Goal: Task Accomplishment & Management: Manage account settings

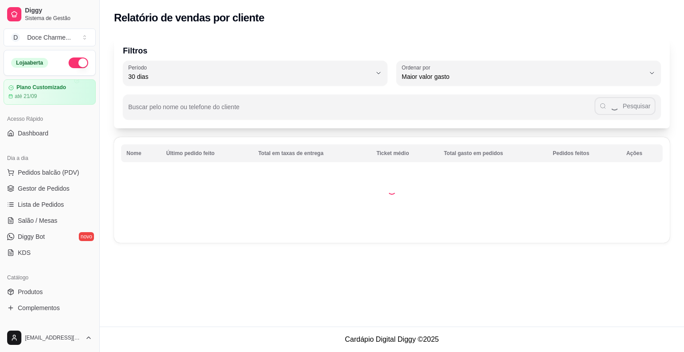
select select "30"
select select "HIGHEST_TOTAL_SPENT_WITH_ORDERS"
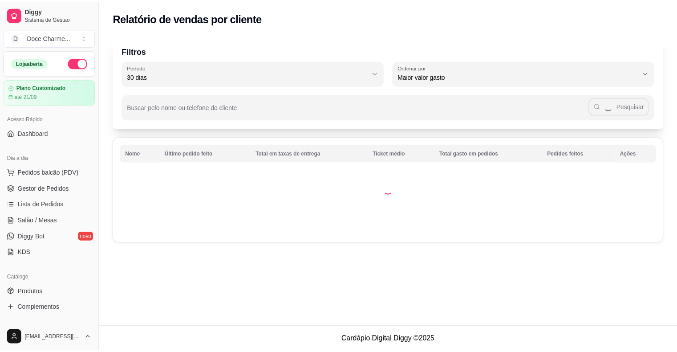
scroll to position [267, 0]
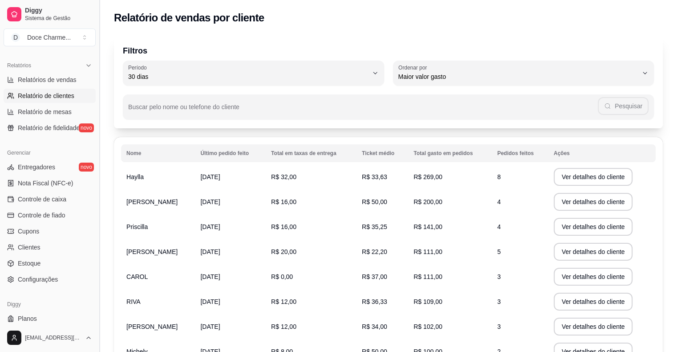
click at [97, 56] on button "Toggle Sidebar" at bounding box center [99, 176] width 7 height 352
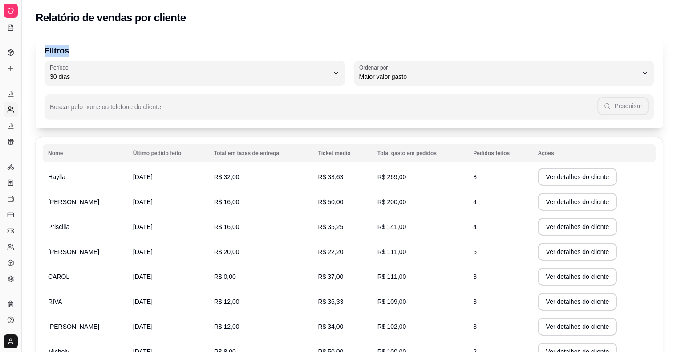
click at [97, 56] on div "Filtros 30 Período Hoje Ontem 7 dias 15 dias 30 dias 45 dias 60 dias Período 30…" at bounding box center [349, 242] width 656 height 424
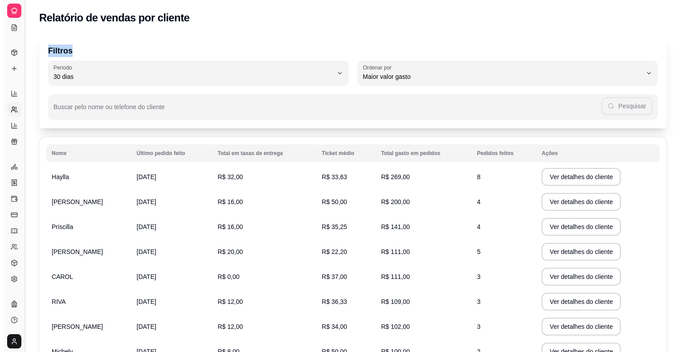
scroll to position [109, 0]
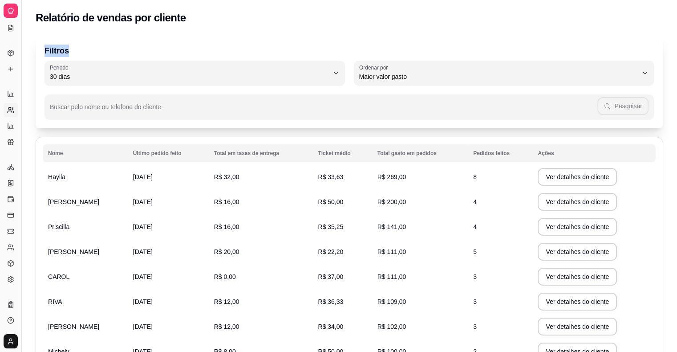
click at [97, 56] on p "Filtros" at bounding box center [350, 51] width 610 height 12
click at [3, 94] on div "Relatórios Relatórios de vendas Relatório de clientes Relatório de mesas Relató…" at bounding box center [10, 117] width 21 height 69
click at [9, 97] on icon at bounding box center [10, 93] width 7 height 7
select select "ALL"
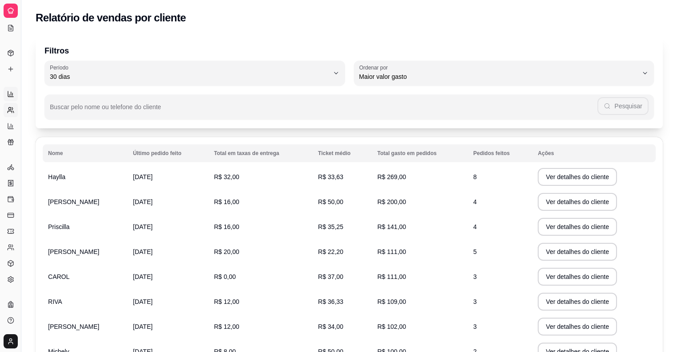
select select "ALL"
select select "0"
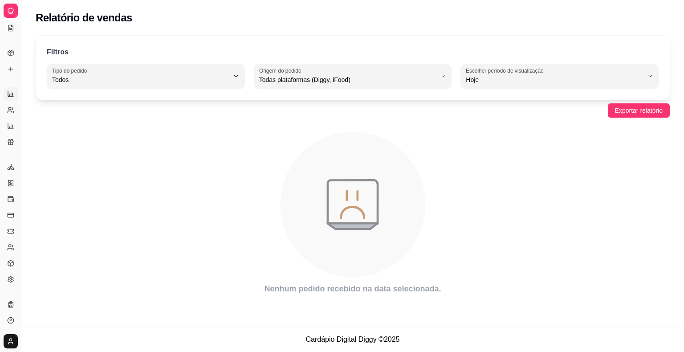
drag, startPoint x: 20, startPoint y: 75, endPoint x: 43, endPoint y: 72, distance: 23.3
click at [43, 72] on div "Diggy Sistema de Gestão D Doce Charme ... Loja aberta Plano Customizado até 21/…" at bounding box center [342, 176] width 684 height 352
click at [20, 81] on button "Toggle Sidebar" at bounding box center [20, 176] width 7 height 352
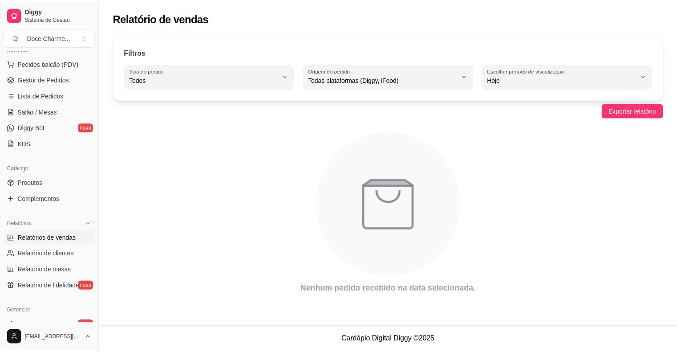
scroll to position [103, 0]
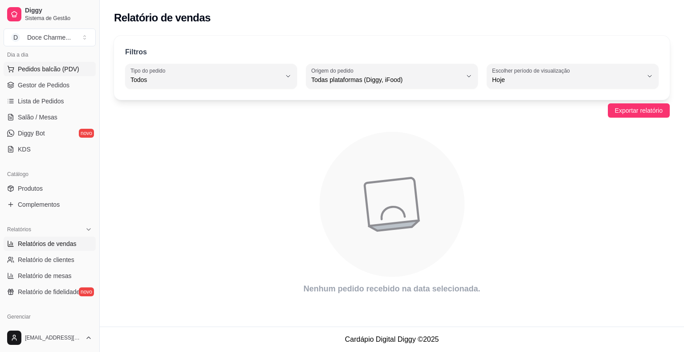
click at [22, 68] on span "Pedidos balcão (PDV)" at bounding box center [48, 69] width 61 height 9
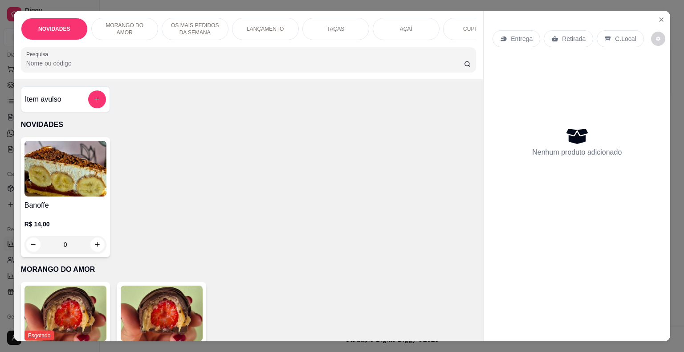
click at [0, 92] on div "NOVIDADES MORANGO DO AMOR OS MAIS PEDIDOS DA SEMANA LANÇAMENTO TAÇAS AÇAÍ CUPUA…" at bounding box center [342, 176] width 684 height 352
click at [659, 16] on icon "Close" at bounding box center [661, 19] width 7 height 7
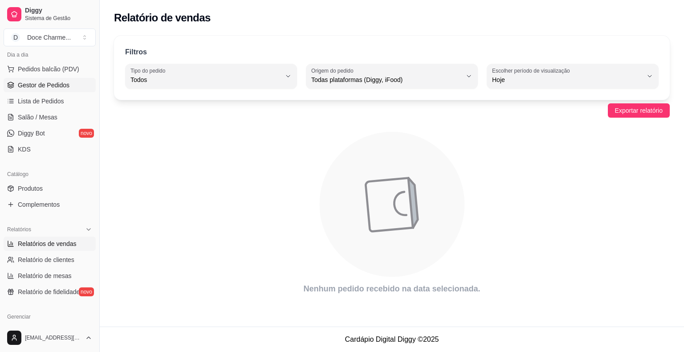
click at [36, 81] on span "Gestor de Pedidos" at bounding box center [44, 85] width 52 height 9
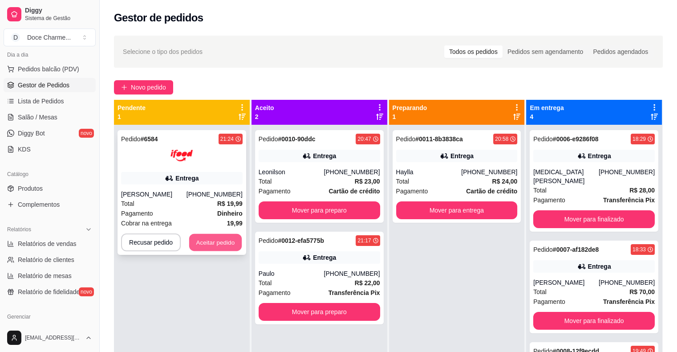
click at [206, 240] on button "Aceitar pedido" at bounding box center [215, 242] width 53 height 17
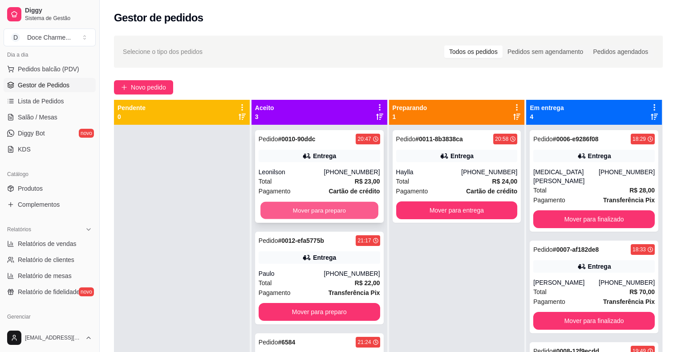
click at [316, 204] on button "Mover para preparo" at bounding box center [320, 210] width 118 height 17
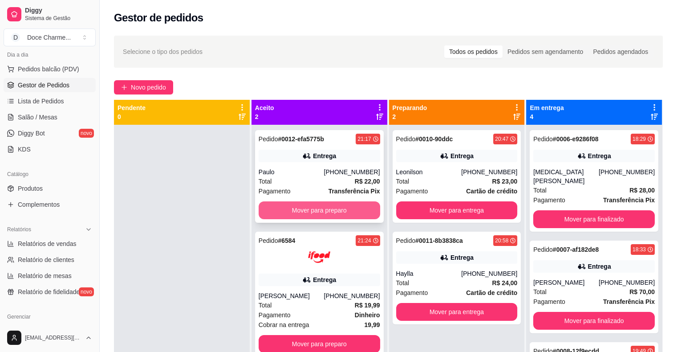
click at [322, 208] on button "Mover para preparo" at bounding box center [320, 210] width 122 height 18
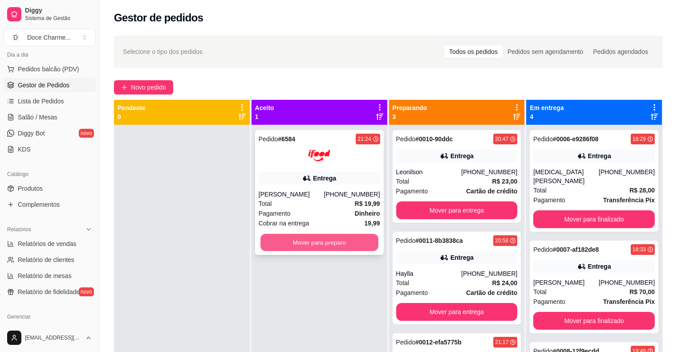
click at [342, 241] on button "Mover para preparo" at bounding box center [320, 242] width 118 height 17
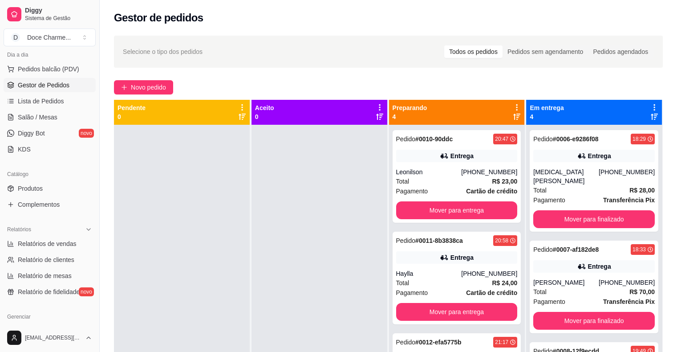
click at [289, 238] on div at bounding box center [320, 301] width 136 height 352
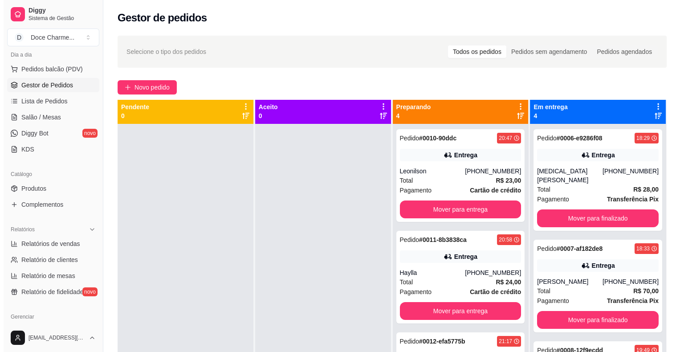
scroll to position [1, 0]
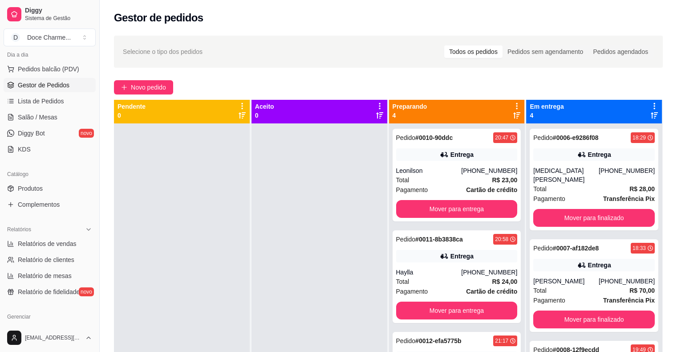
drag, startPoint x: 456, startPoint y: 104, endPoint x: 589, endPoint y: 26, distance: 154.2
drag, startPoint x: 589, startPoint y: 26, endPoint x: 139, endPoint y: 85, distance: 453.2
click at [139, 85] on span "Novo pedido" at bounding box center [148, 87] width 35 height 10
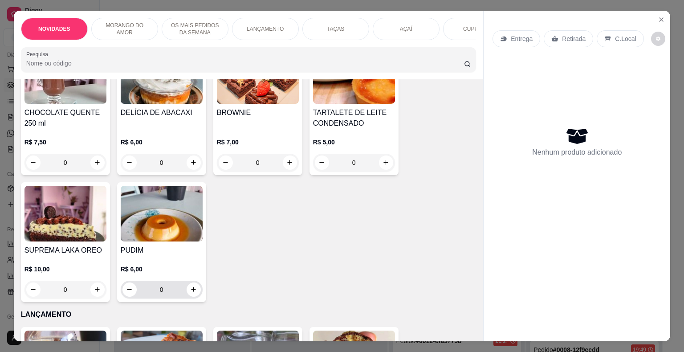
scroll to position [445, 0]
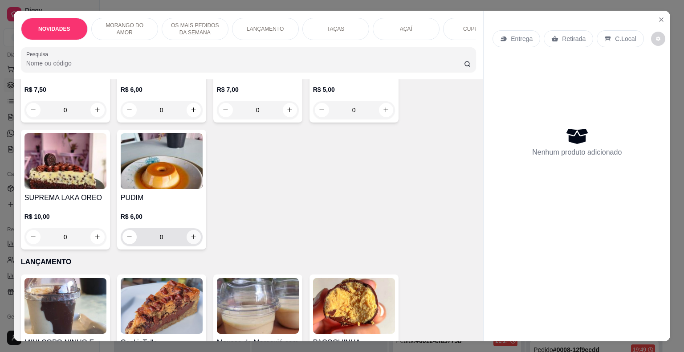
click at [192, 238] on icon "increase-product-quantity" at bounding box center [193, 236] width 7 height 7
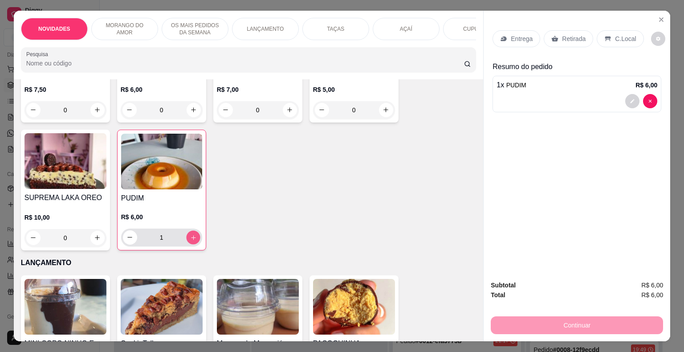
click at [192, 238] on icon "increase-product-quantity" at bounding box center [193, 237] width 7 height 7
type input "2"
click at [94, 245] on button "increase-product-quantity" at bounding box center [97, 238] width 14 height 14
type input "1"
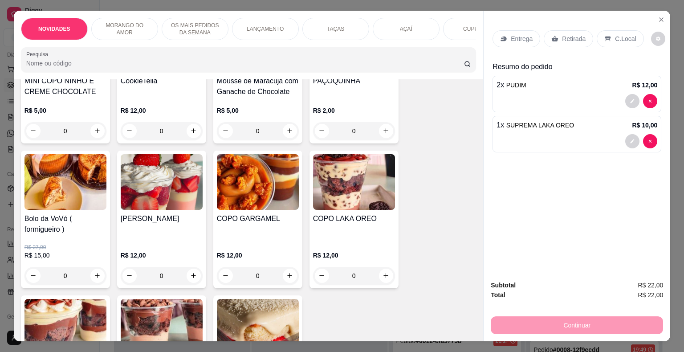
scroll to position [713, 0]
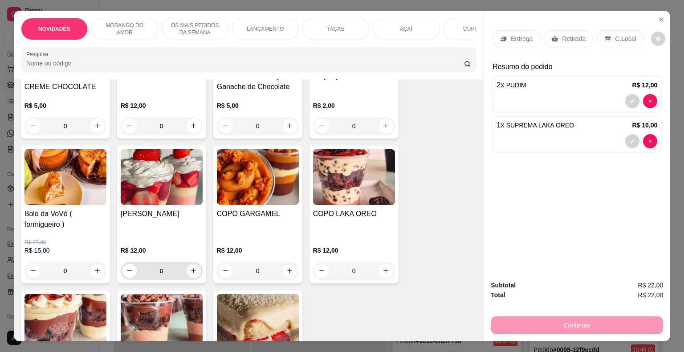
click at [193, 272] on icon "increase-product-quantity" at bounding box center [193, 270] width 7 height 7
type input "1"
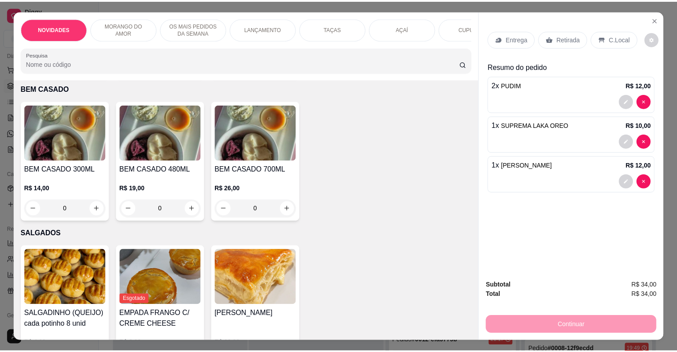
scroll to position [2093, 0]
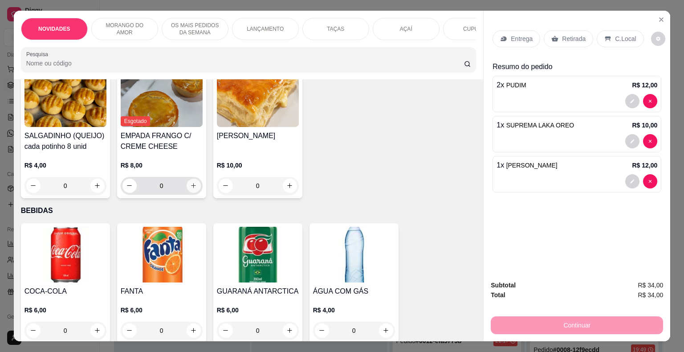
click at [187, 195] on div "0" at bounding box center [161, 186] width 78 height 18
click at [193, 187] on icon "increase-product-quantity" at bounding box center [193, 185] width 7 height 7
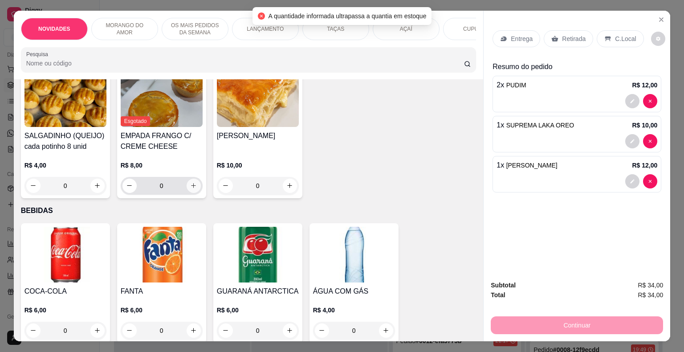
click at [193, 187] on icon "increase-product-quantity" at bounding box center [193, 185] width 7 height 7
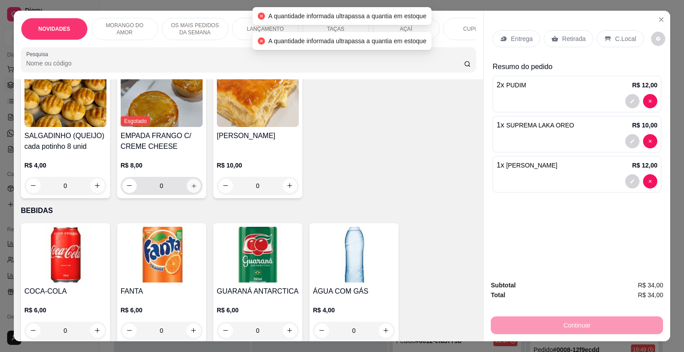
click at [193, 187] on icon "increase-product-quantity" at bounding box center [193, 185] width 7 height 7
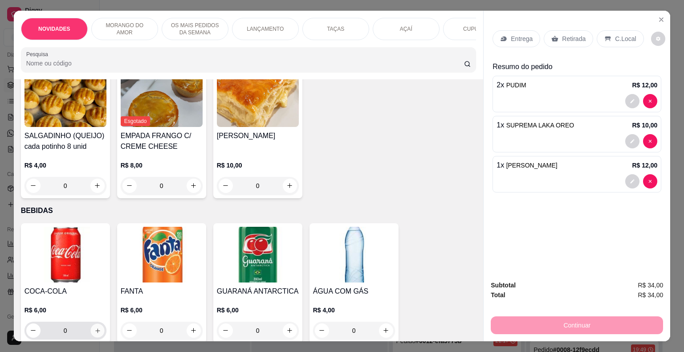
click at [98, 330] on button "increase-product-quantity" at bounding box center [97, 330] width 14 height 14
type input "1"
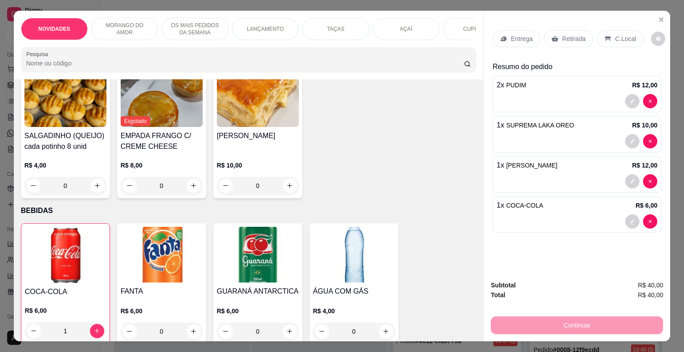
click at [516, 36] on p "Entrega" at bounding box center [522, 38] width 22 height 9
click at [663, 6] on div "NOVIDADES MORANGO DO AMOR OS MAIS PEDIDOS DA SEMANA LANÇAMENTO TAÇAS AÇAÍ CUPUA…" at bounding box center [342, 176] width 684 height 352
click at [661, 17] on icon "Close" at bounding box center [661, 19] width 7 height 7
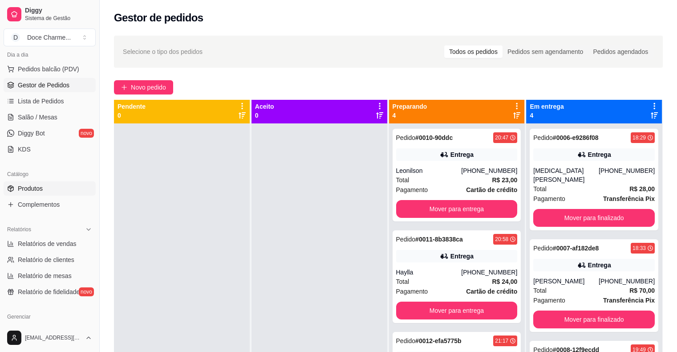
click at [34, 184] on span "Produtos" at bounding box center [30, 188] width 25 height 9
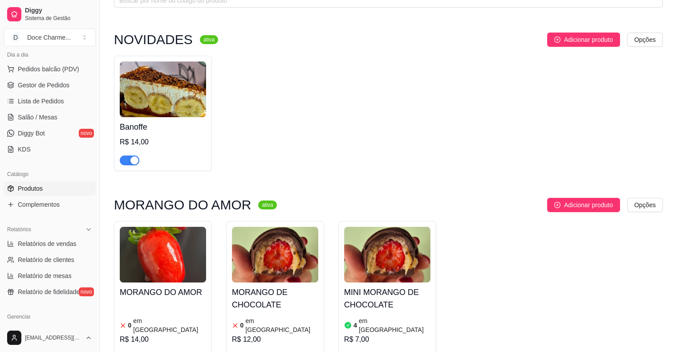
scroll to position [49, 0]
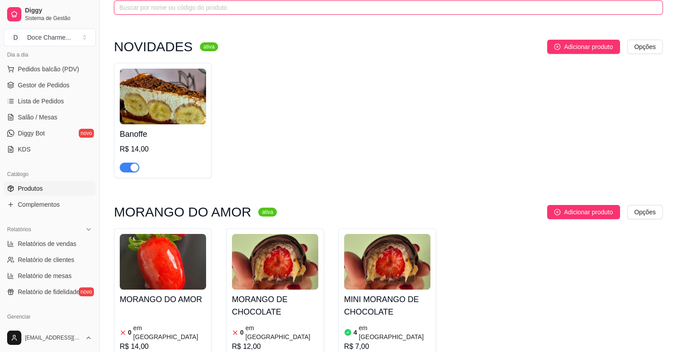
click at [252, 8] on input "text" at bounding box center [384, 8] width 531 height 10
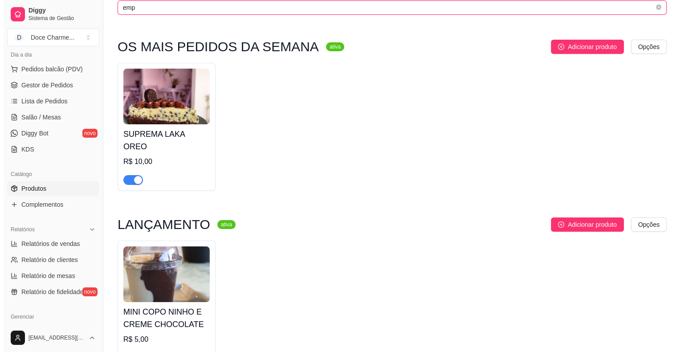
scroll to position [0, 0]
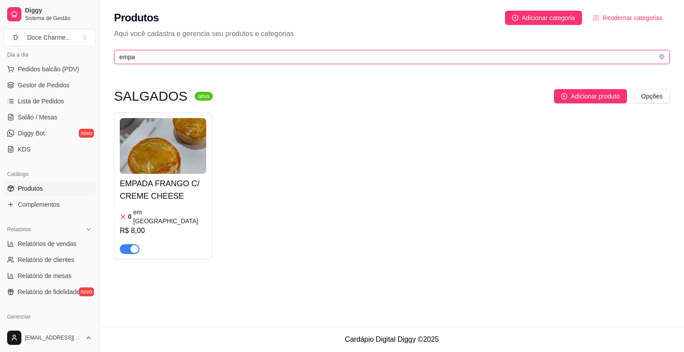
type input "empa"
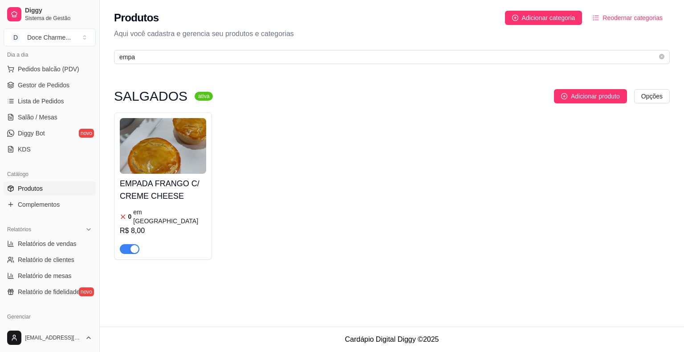
click at [180, 215] on div "0 em [GEOGRAPHIC_DATA]" at bounding box center [163, 217] width 86 height 18
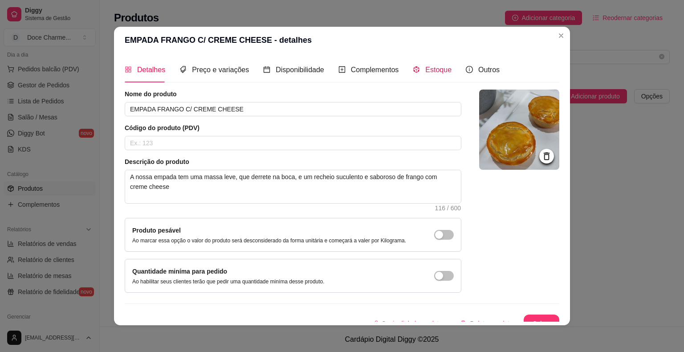
click at [430, 72] on span "Estoque" at bounding box center [438, 70] width 26 height 8
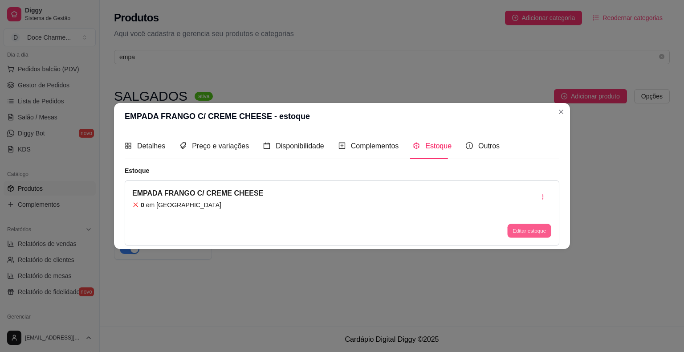
click at [527, 230] on button "Editar estoque" at bounding box center [529, 231] width 44 height 14
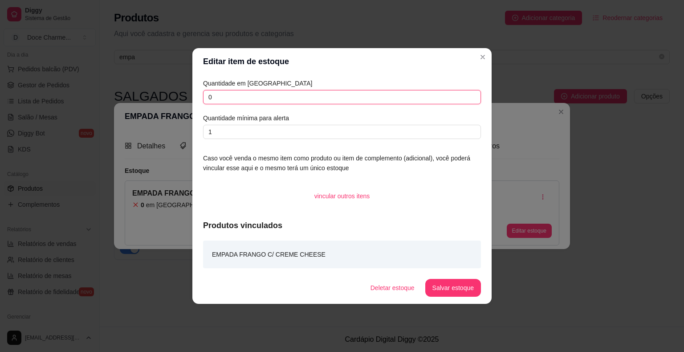
click at [215, 101] on input "0" at bounding box center [342, 97] width 278 height 14
click at [209, 99] on input "015" at bounding box center [342, 97] width 278 height 14
type input "15"
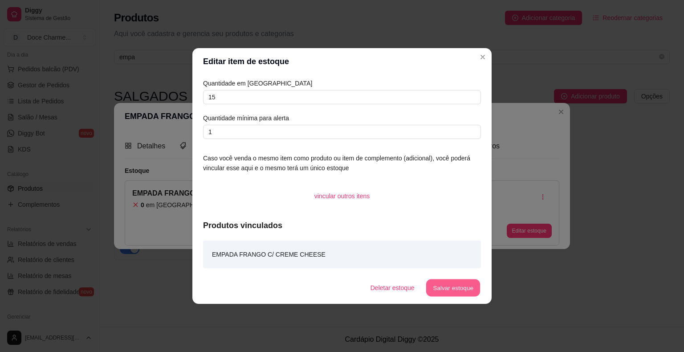
click at [458, 284] on button "Salvar estoque" at bounding box center [453, 287] width 54 height 17
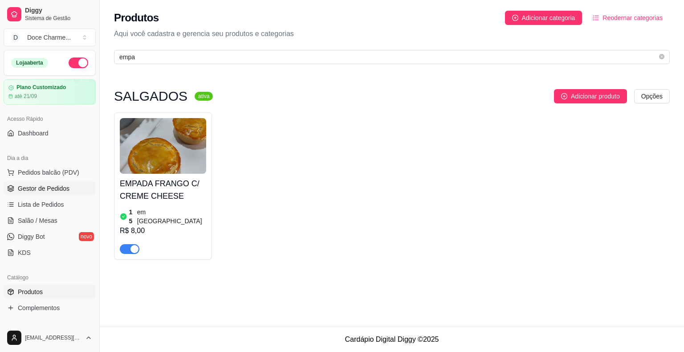
click at [62, 184] on span "Gestor de Pedidos" at bounding box center [44, 188] width 52 height 9
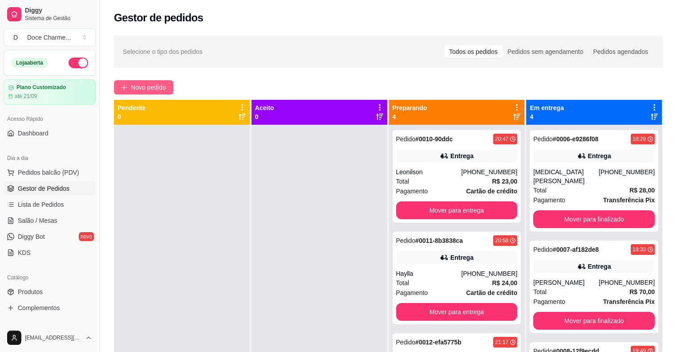
click at [153, 89] on span "Novo pedido" at bounding box center [148, 87] width 35 height 10
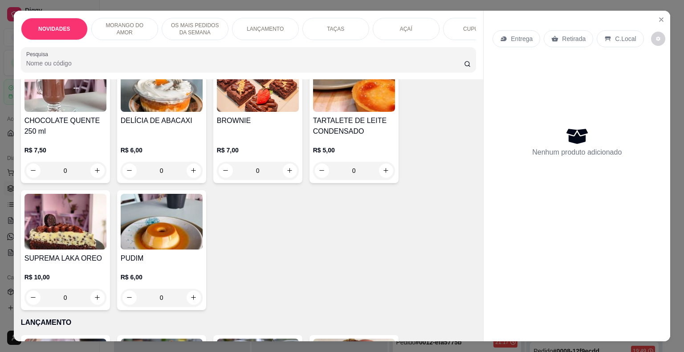
scroll to position [386, 0]
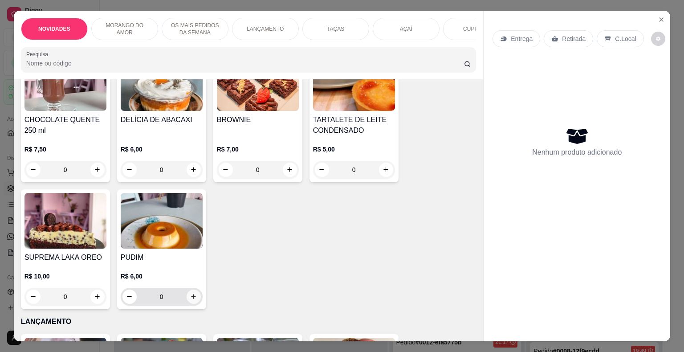
click at [187, 302] on button "increase-product-quantity" at bounding box center [194, 297] width 14 height 14
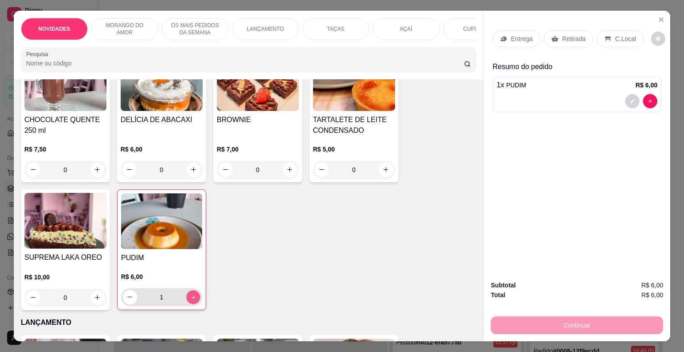
click at [186, 302] on button "increase-product-quantity" at bounding box center [193, 297] width 14 height 14
type input "2"
click at [96, 298] on icon "increase-product-quantity" at bounding box center [97, 297] width 7 height 7
type input "1"
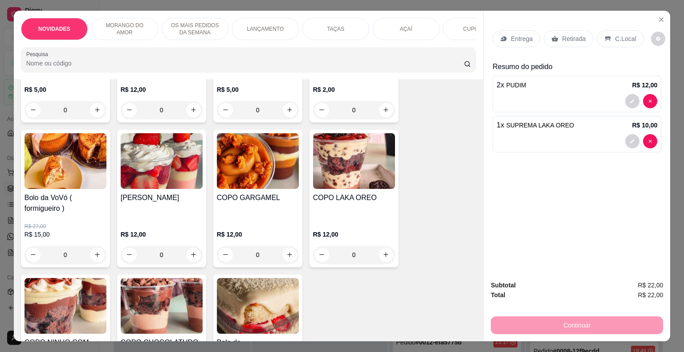
scroll to position [742, 0]
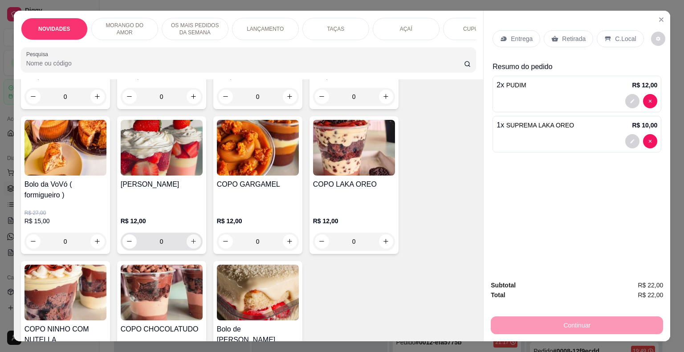
click at [191, 245] on icon "increase-product-quantity" at bounding box center [193, 241] width 7 height 7
type input "1"
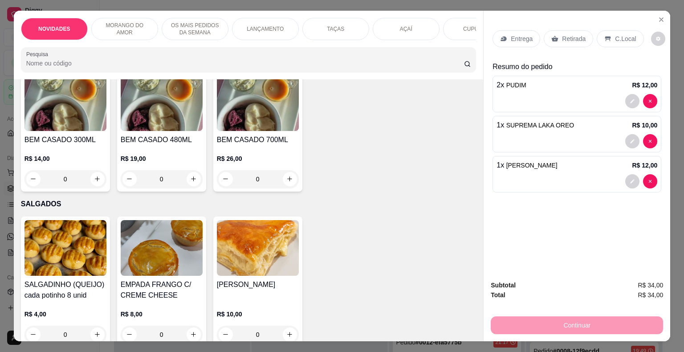
scroll to position [2078, 0]
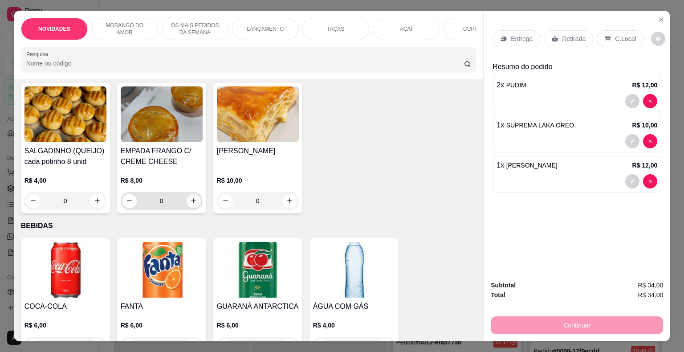
click at [194, 204] on button "increase-product-quantity" at bounding box center [194, 201] width 14 height 14
type input "1"
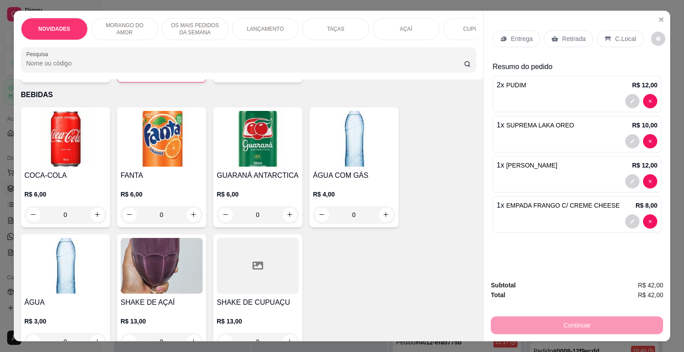
scroll to position [2212, 0]
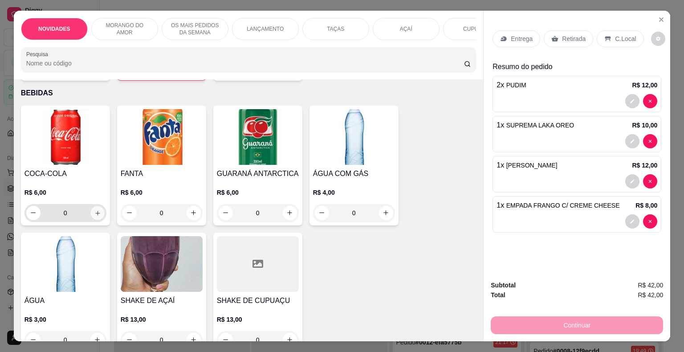
click at [90, 212] on button "increase-product-quantity" at bounding box center [97, 213] width 14 height 14
type input "1"
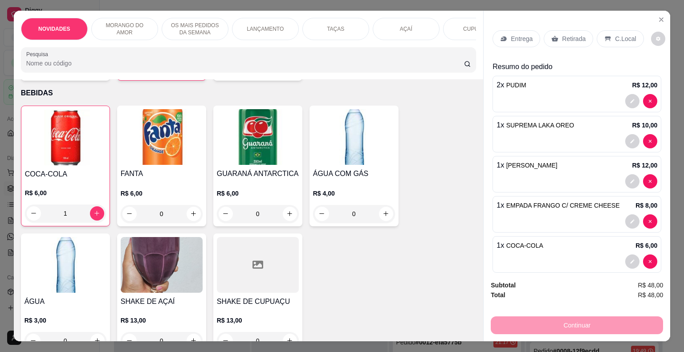
click at [454, 275] on div "COCA-COLA R$ 6,00 1 FANTA R$ 6,00 0 GUARANÁ ANTARCTICA R$ 6,00 0 ÁGUA COM GÁS R…" at bounding box center [249, 230] width 456 height 248
click at [561, 316] on div "Continuar" at bounding box center [577, 324] width 172 height 20
click at [556, 333] on div "Subtotal R$ 48,00 Total R$ 48,00 Continuar" at bounding box center [577, 307] width 187 height 68
click at [571, 35] on p "Retirada" at bounding box center [574, 38] width 24 height 9
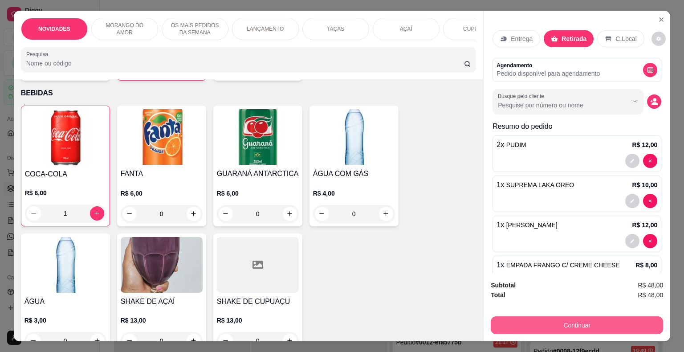
click at [558, 324] on button "Continuar" at bounding box center [577, 325] width 172 height 18
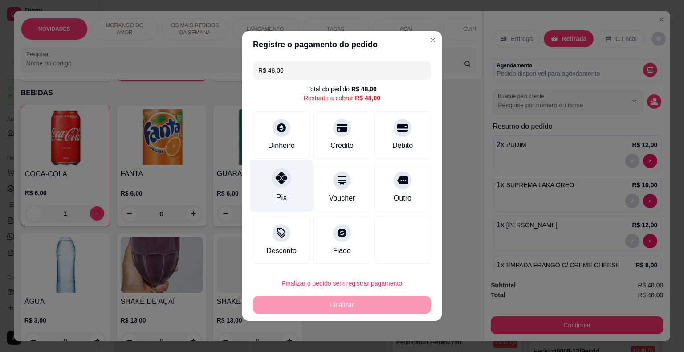
click at [282, 205] on div "Pix" at bounding box center [281, 186] width 63 height 52
type input "R$ 0,00"
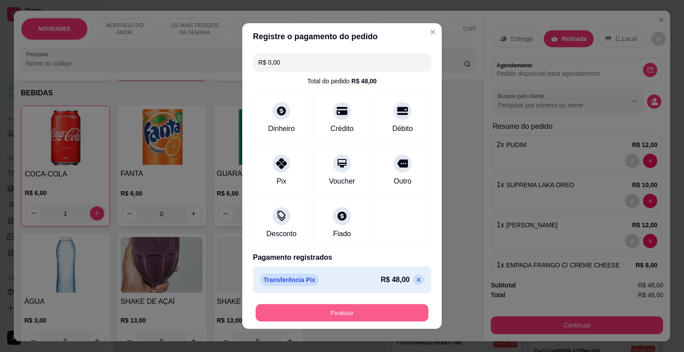
click at [347, 320] on button "Finalizar" at bounding box center [342, 312] width 173 height 17
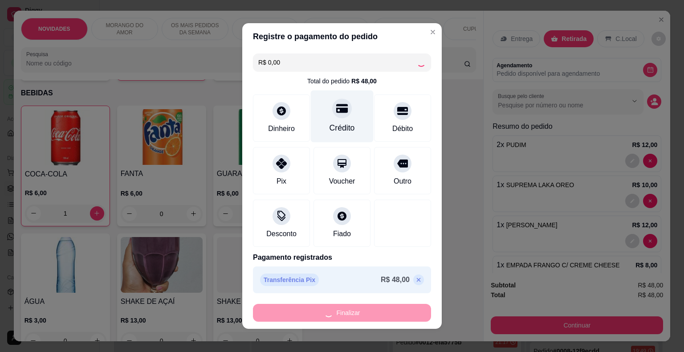
type input "0"
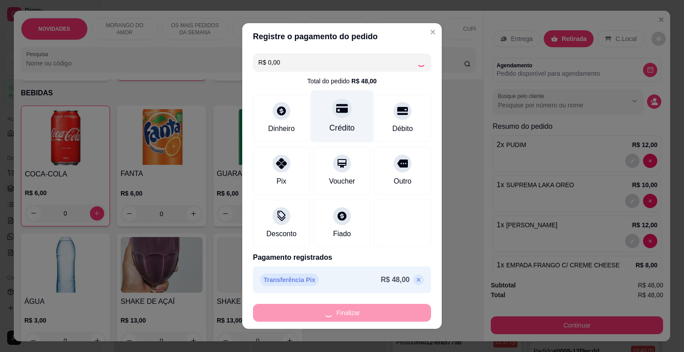
type input "-R$ 48,00"
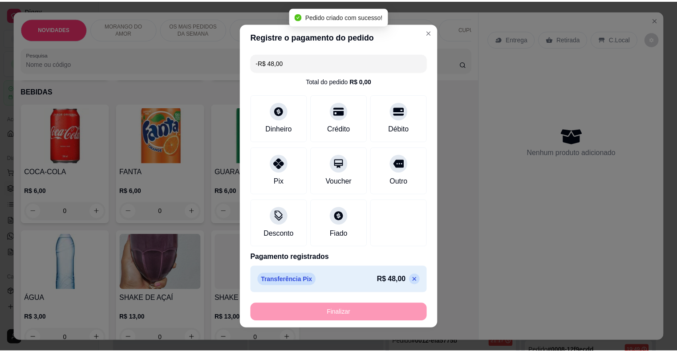
scroll to position [2211, 0]
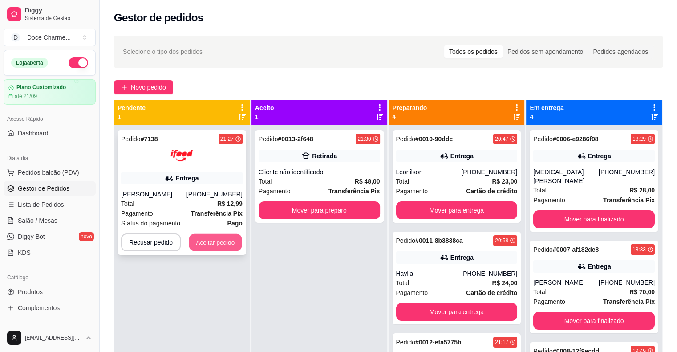
click at [210, 238] on button "Aceitar pedido" at bounding box center [215, 242] width 53 height 17
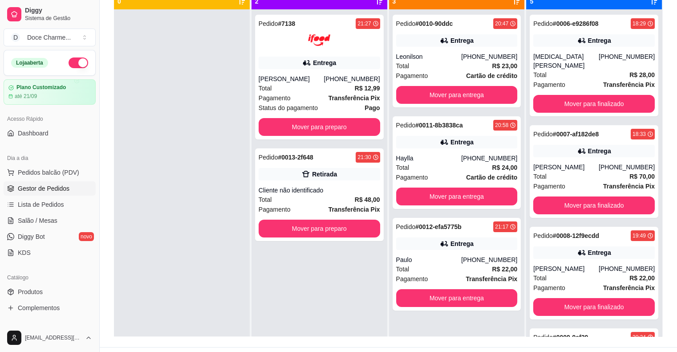
scroll to position [114, 0]
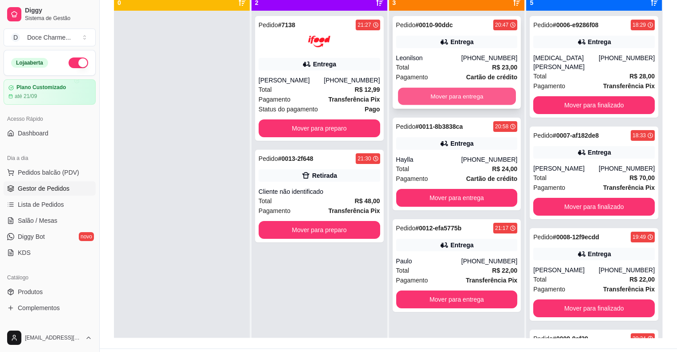
click at [442, 95] on button "Mover para entrega" at bounding box center [457, 96] width 118 height 17
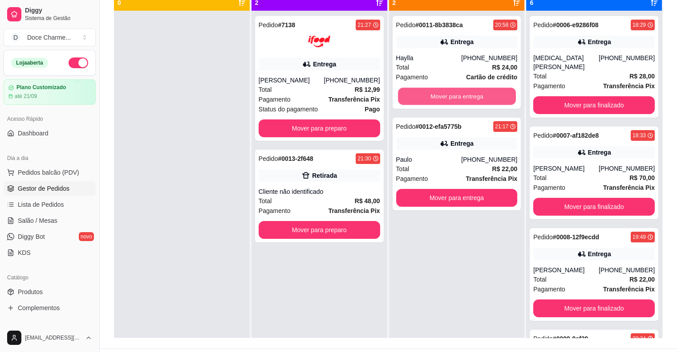
click at [442, 95] on button "Mover para entrega" at bounding box center [457, 96] width 118 height 17
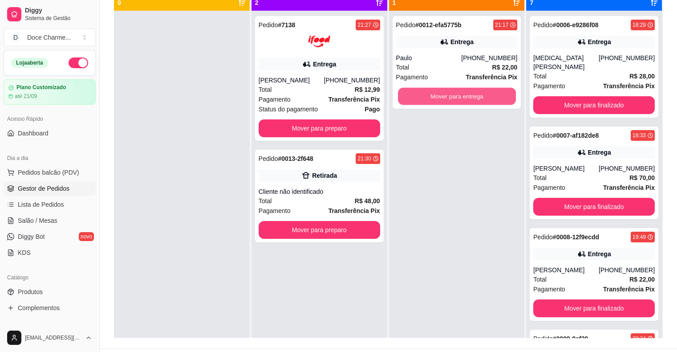
click at [442, 95] on button "Mover para entrega" at bounding box center [457, 96] width 118 height 17
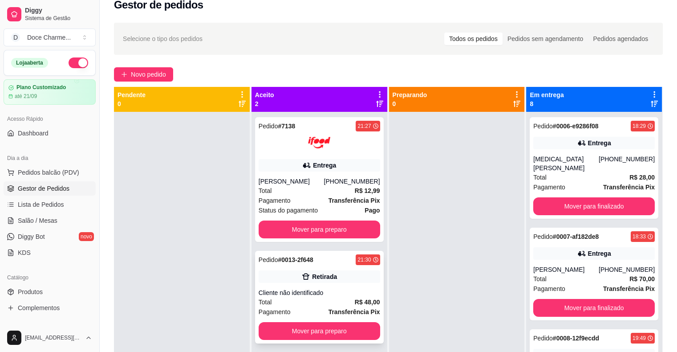
scroll to position [0, 0]
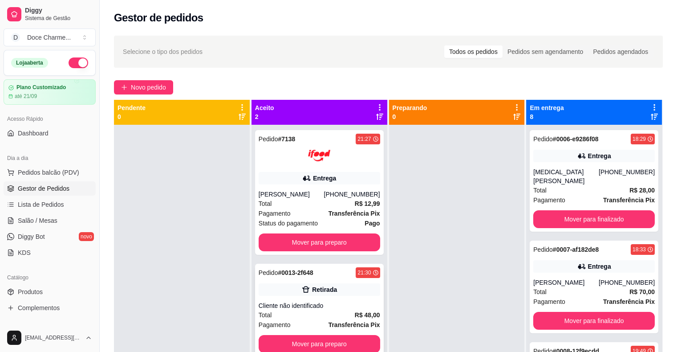
click at [301, 317] on div "Total R$ 48,00" at bounding box center [320, 315] width 122 height 10
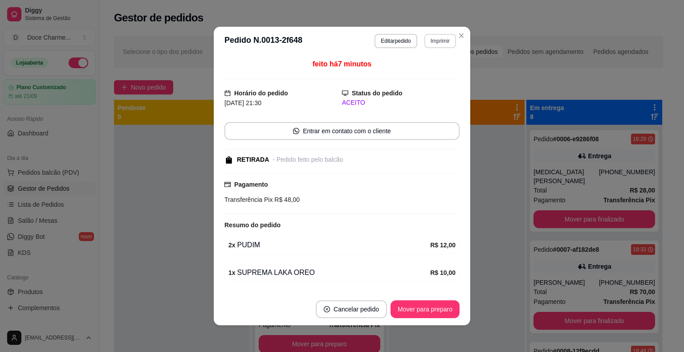
click at [438, 42] on button "Imprimir" at bounding box center [440, 41] width 32 height 14
click at [415, 70] on button "COZINHA" at bounding box center [421, 72] width 65 height 14
click at [636, 273] on div at bounding box center [630, 288] width 79 height 46
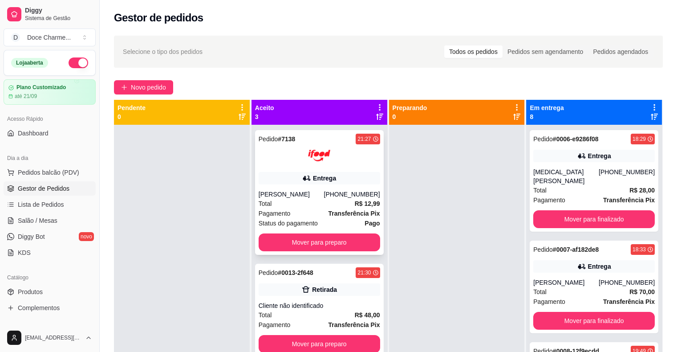
scroll to position [25, 0]
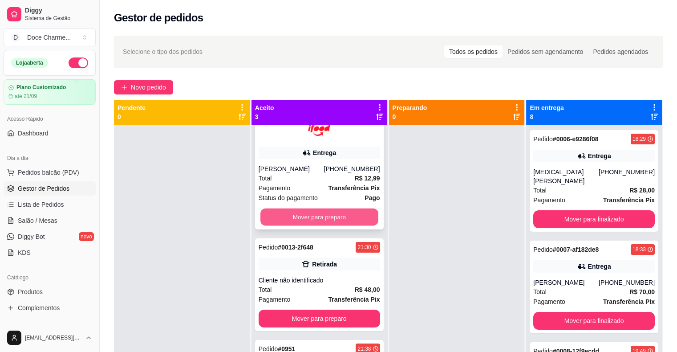
click at [331, 218] on button "Mover para preparo" at bounding box center [320, 216] width 118 height 17
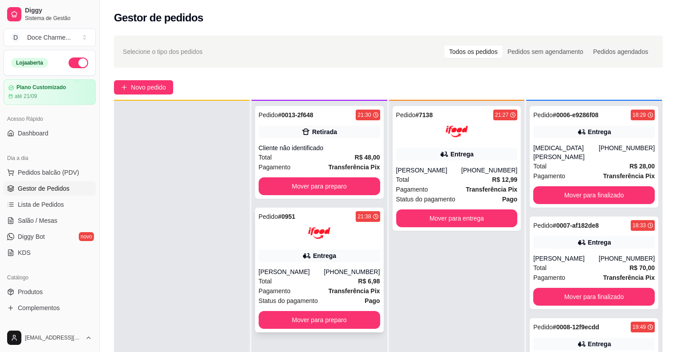
scroll to position [25, 0]
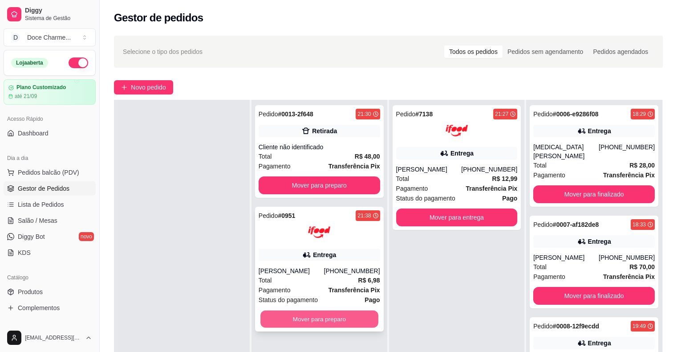
click at [337, 323] on button "Mover para preparo" at bounding box center [320, 318] width 118 height 17
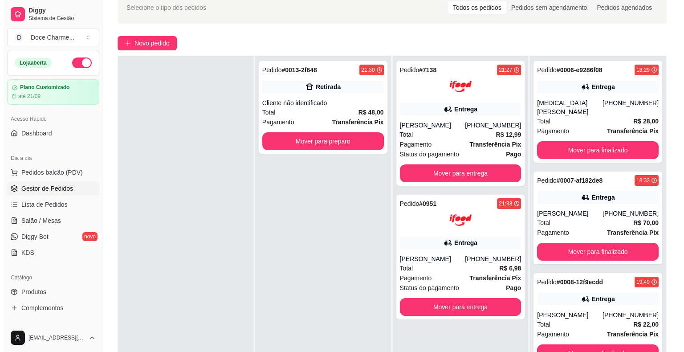
scroll to position [45, 0]
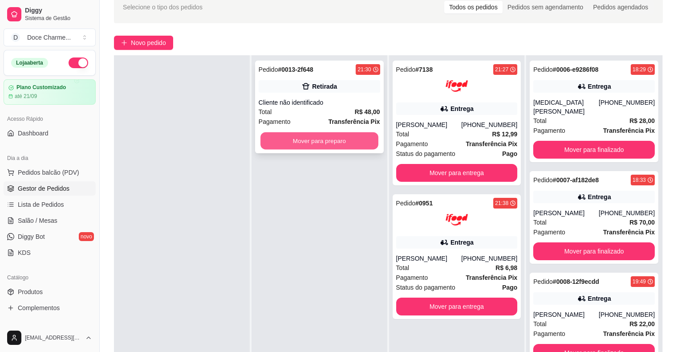
click at [351, 145] on button "Mover para preparo" at bounding box center [320, 140] width 118 height 17
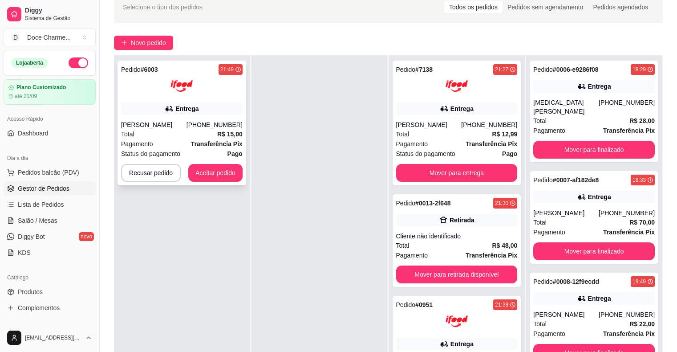
click at [166, 149] on span "Status do pagamento" at bounding box center [150, 154] width 59 height 10
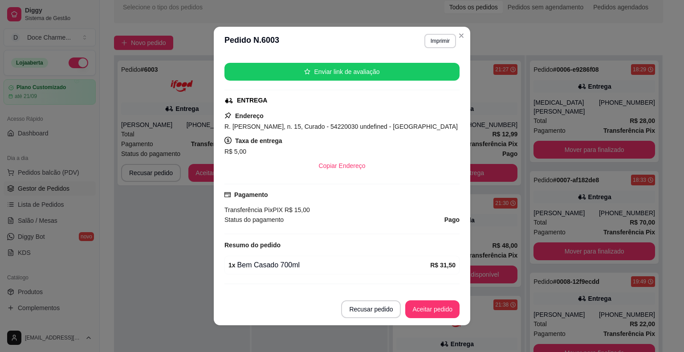
scroll to position [122, 0]
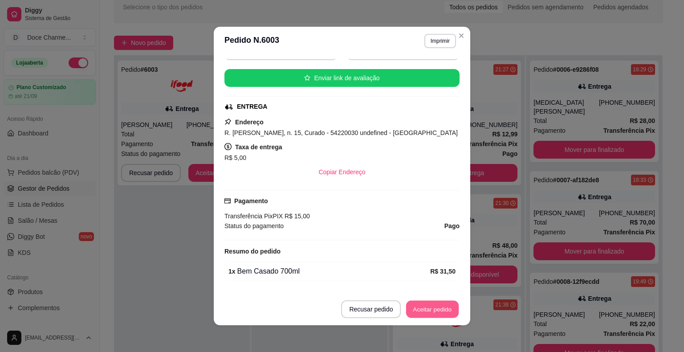
click at [448, 310] on button "Aceitar pedido" at bounding box center [432, 309] width 53 height 17
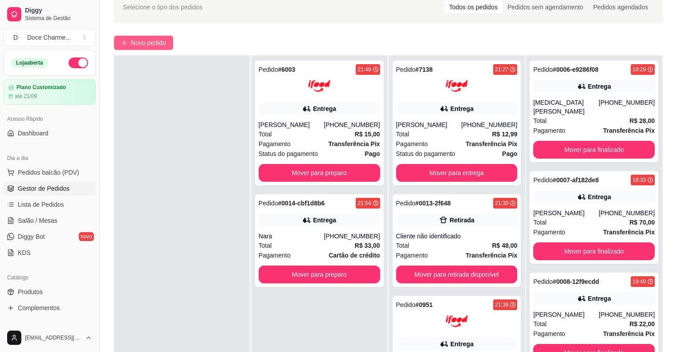
click at [155, 42] on span "Novo pedido" at bounding box center [148, 43] width 35 height 10
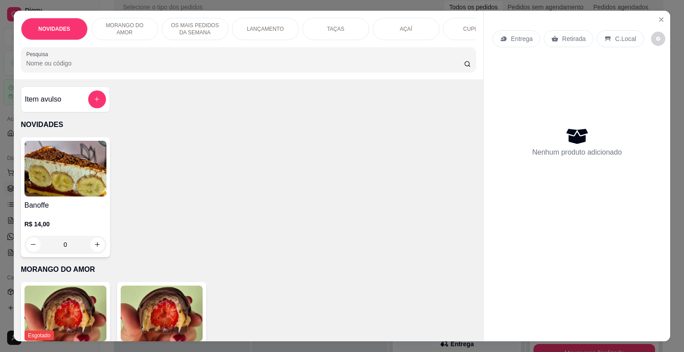
click at [340, 25] on div "TAÇAS" at bounding box center [335, 29] width 67 height 22
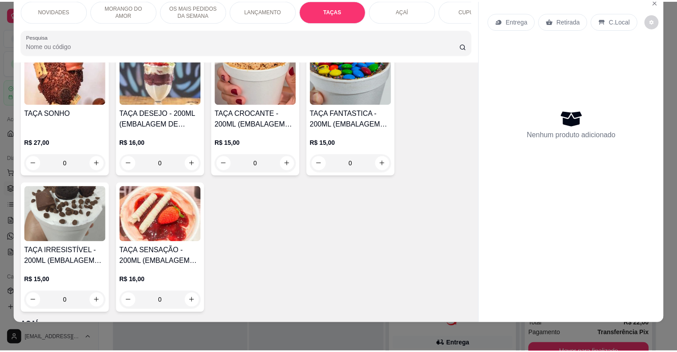
scroll to position [1372, 0]
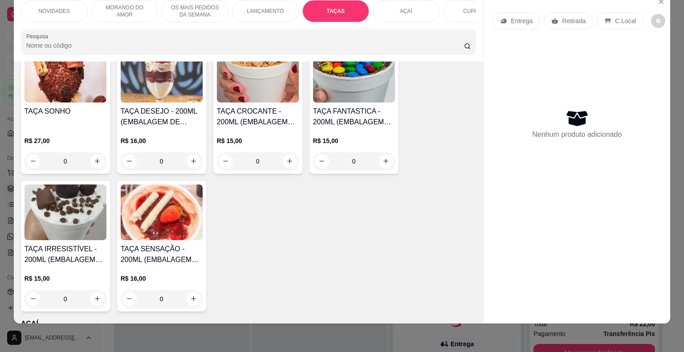
click at [95, 297] on div "0" at bounding box center [65, 299] width 82 height 18
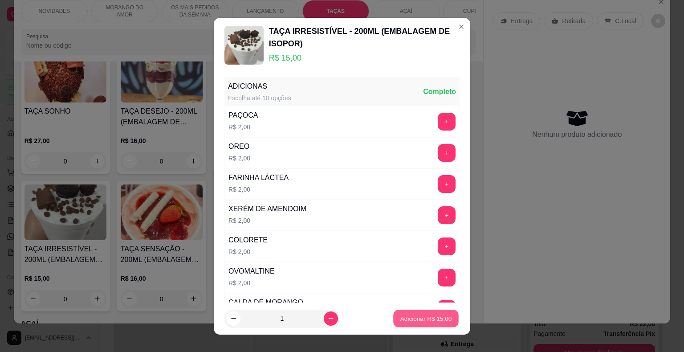
click at [407, 321] on p "Adicionar R$ 15,00" at bounding box center [426, 318] width 52 height 8
type input "1"
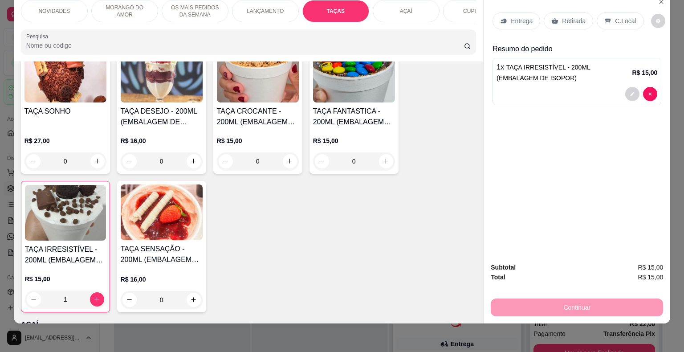
click at [567, 16] on p "Retirada" at bounding box center [574, 20] width 24 height 9
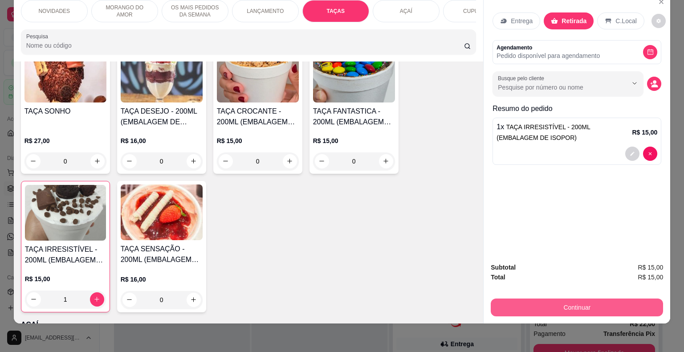
click at [543, 298] on button "Continuar" at bounding box center [577, 307] width 172 height 18
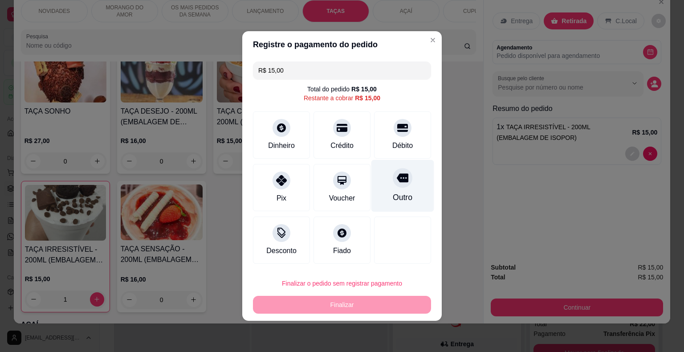
click at [420, 168] on div "Outro" at bounding box center [402, 186] width 63 height 52
type input "R$ 0,00"
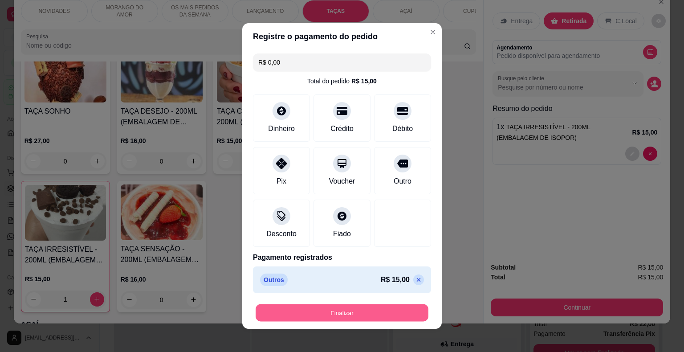
click at [377, 320] on button "Finalizar" at bounding box center [342, 312] width 173 height 17
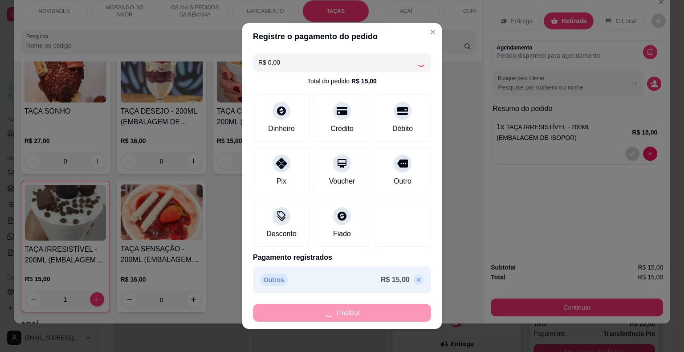
type input "0"
type input "-R$ 15,00"
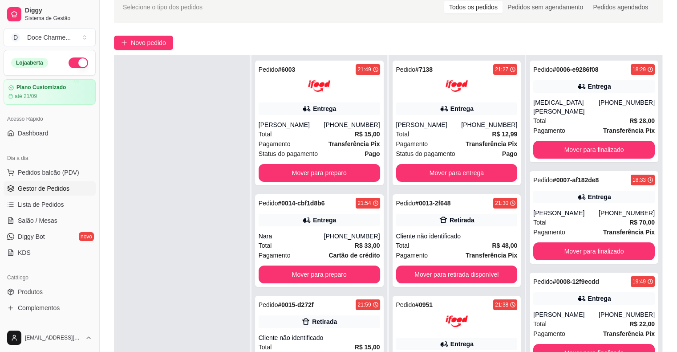
scroll to position [135, 0]
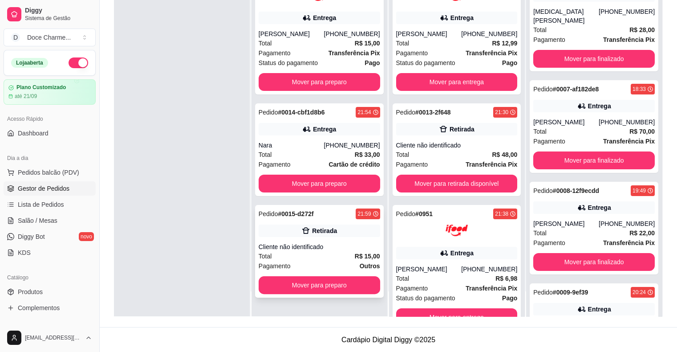
click at [327, 272] on div "Pedido # 0015-d272f 21:59 Retirada Cliente não identificado Total R$ 15,00 Paga…" at bounding box center [319, 251] width 129 height 93
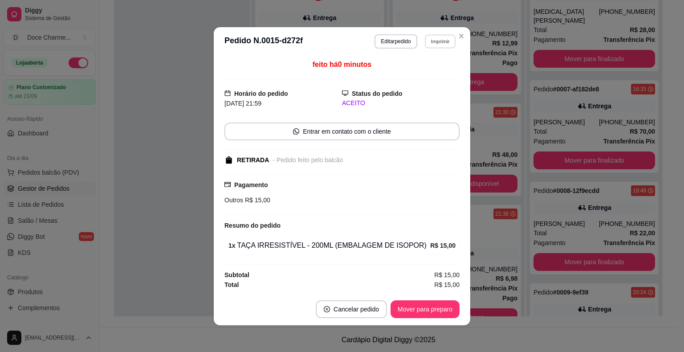
click at [435, 41] on button "Imprimir" at bounding box center [440, 41] width 31 height 14
click at [434, 68] on button "COZINHA" at bounding box center [421, 73] width 62 height 14
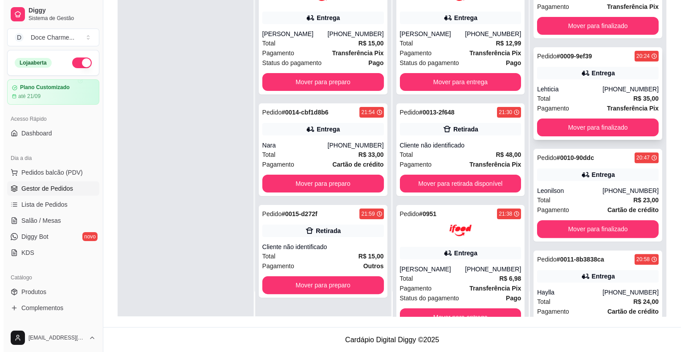
scroll to position [178, 0]
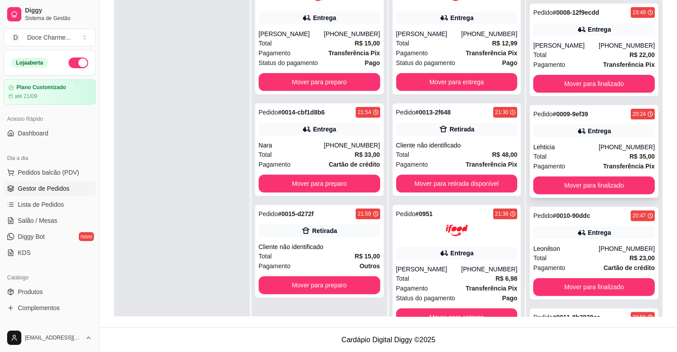
click at [579, 131] on div "Pedido # 0009-9ef39 20:24 Entrega Lehticia [PHONE_NUMBER] Total R$ 35,00 Pagame…" at bounding box center [594, 151] width 129 height 93
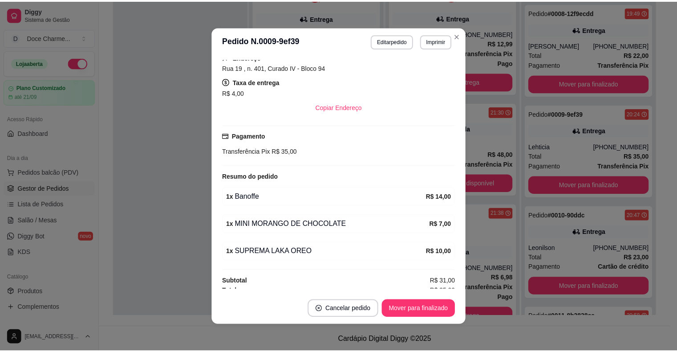
scroll to position [142, 0]
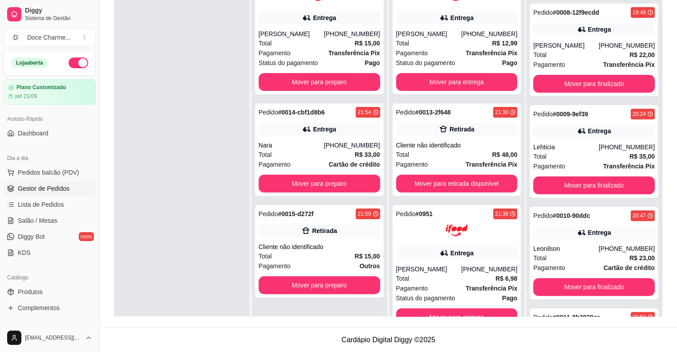
click at [144, 110] on div at bounding box center [182, 140] width 136 height 352
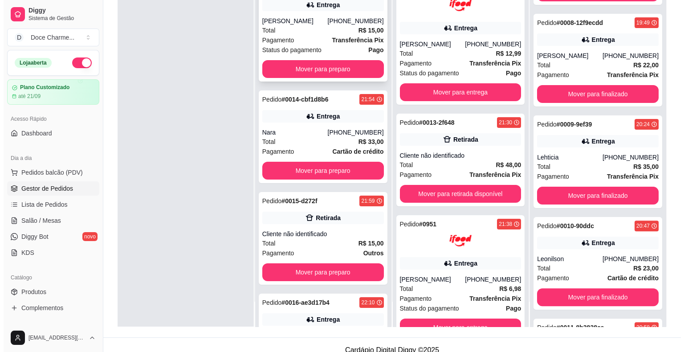
scroll to position [95, 0]
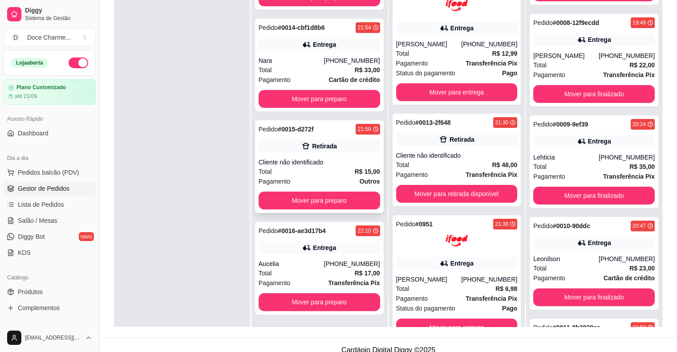
click at [308, 174] on div "Total R$ 15,00" at bounding box center [320, 172] width 122 height 10
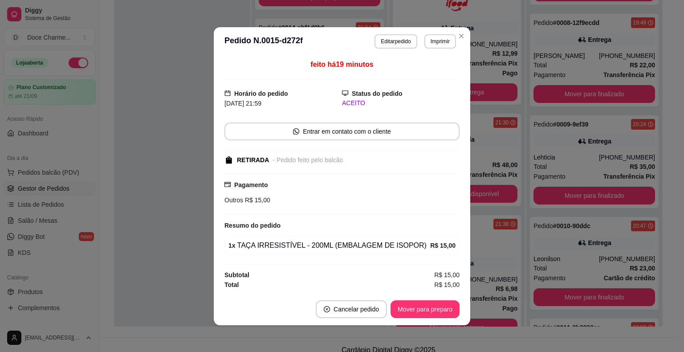
scroll to position [0, 0]
click at [436, 38] on button "Imprimir" at bounding box center [440, 41] width 32 height 14
click at [420, 95] on button "DELIVERY" at bounding box center [421, 91] width 62 height 14
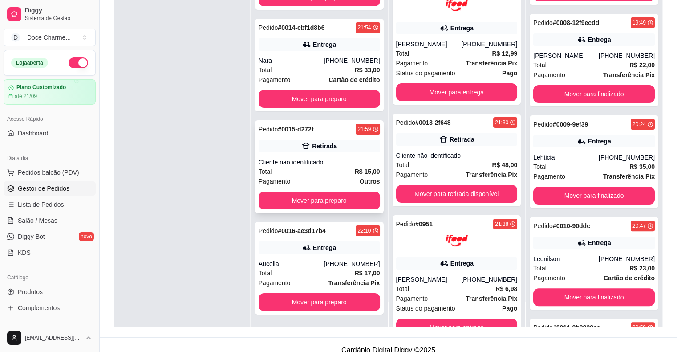
click at [303, 174] on div "Total R$ 15,00" at bounding box center [320, 172] width 122 height 10
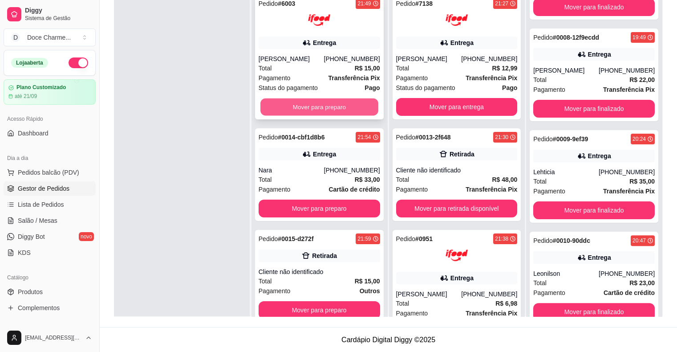
click at [320, 106] on button "Mover para preparo" at bounding box center [320, 106] width 118 height 17
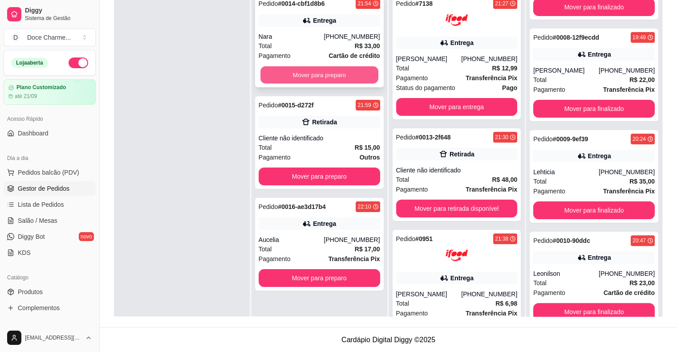
click at [323, 76] on button "Mover para preparo" at bounding box center [320, 74] width 118 height 17
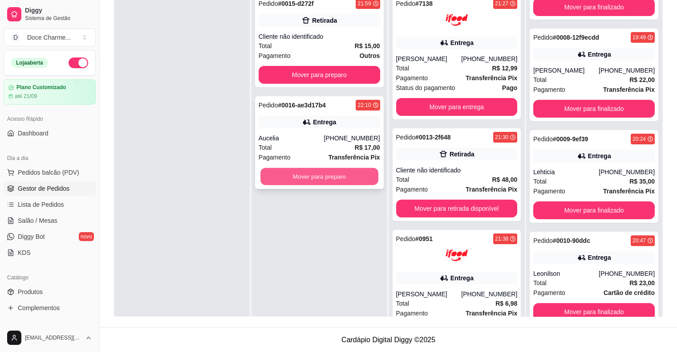
click at [319, 169] on button "Mover para preparo" at bounding box center [320, 176] width 118 height 17
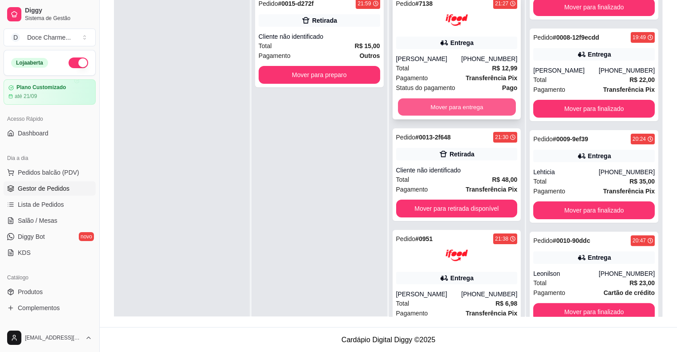
click at [429, 104] on button "Mover para entrega" at bounding box center [457, 106] width 118 height 17
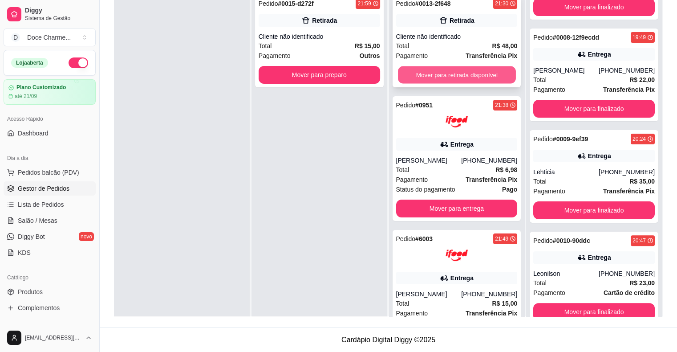
click at [429, 71] on button "Mover para retirada disponível" at bounding box center [457, 74] width 118 height 17
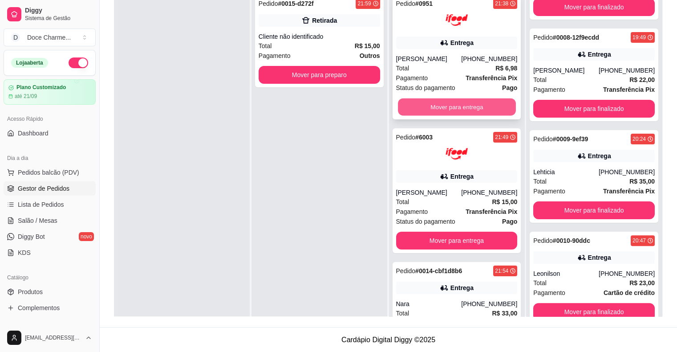
click at [438, 103] on button "Mover para entrega" at bounding box center [457, 106] width 118 height 17
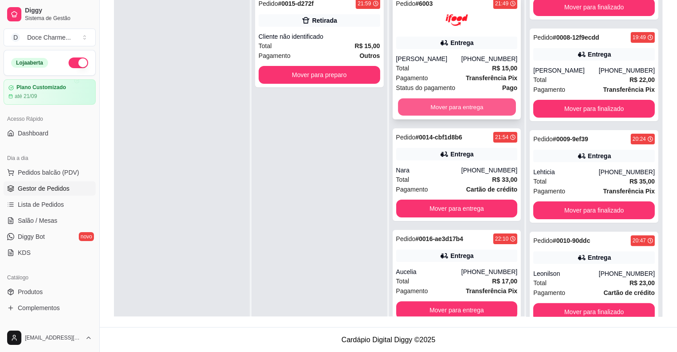
click at [436, 102] on button "Mover para entrega" at bounding box center [457, 106] width 118 height 17
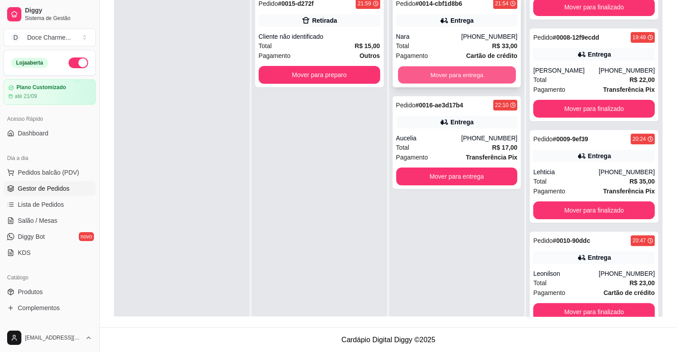
click at [439, 78] on button "Mover para entrega" at bounding box center [457, 74] width 118 height 17
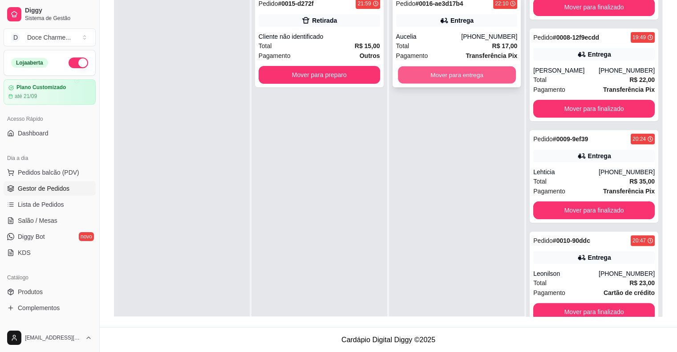
click at [436, 78] on button "Mover para entrega" at bounding box center [457, 74] width 118 height 17
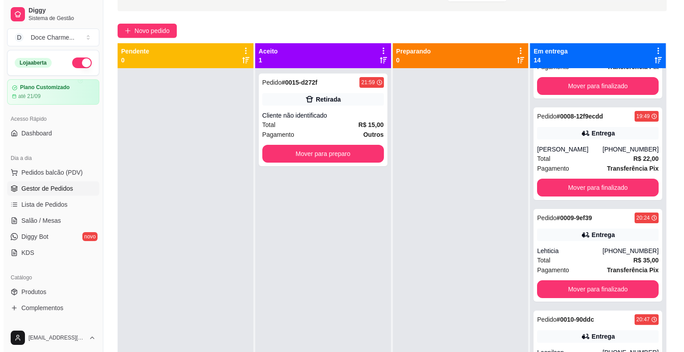
scroll to position [55, 0]
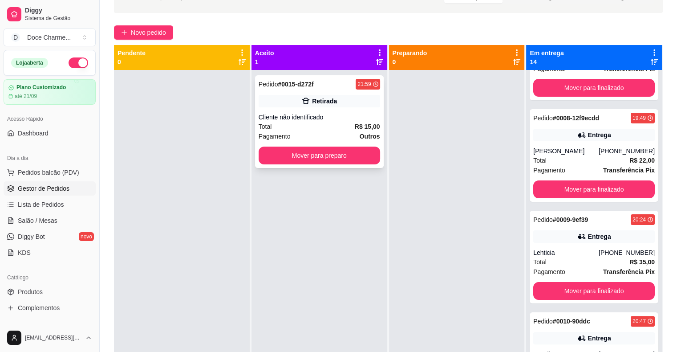
click at [311, 126] on div "Total R$ 15,00" at bounding box center [320, 127] width 122 height 10
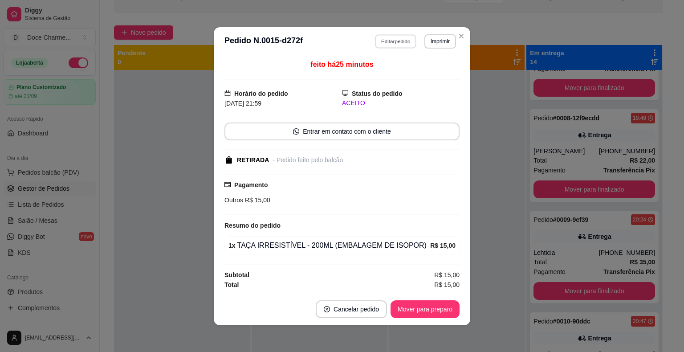
click at [387, 46] on button "Editar pedido" at bounding box center [395, 41] width 41 height 14
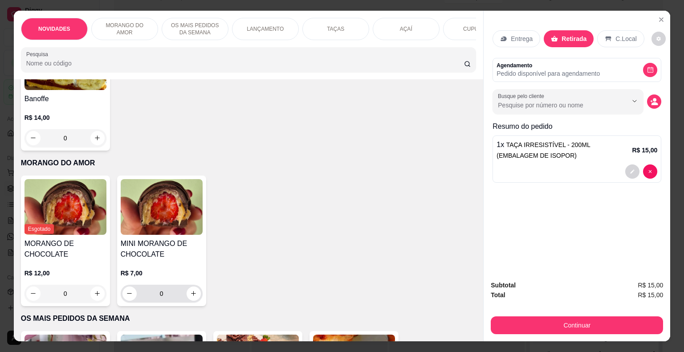
scroll to position [107, 0]
click at [190, 296] on icon "increase-product-quantity" at bounding box center [193, 293] width 7 height 7
type input "1"
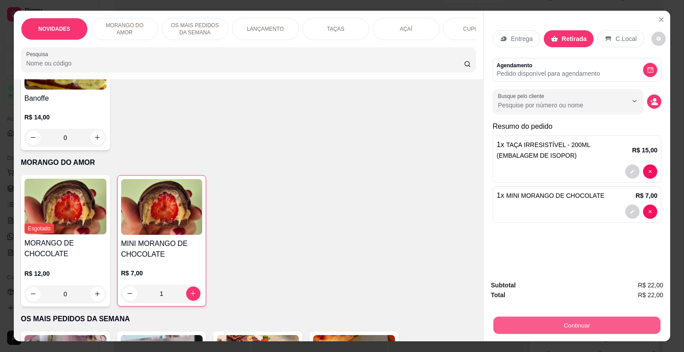
click at [522, 328] on button "Continuar" at bounding box center [577, 325] width 167 height 17
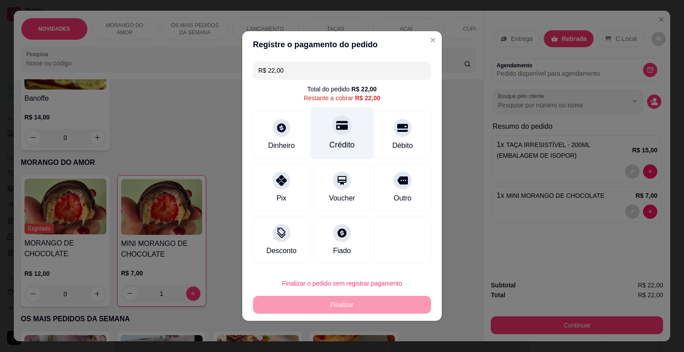
click at [343, 139] on div "Crédito" at bounding box center [342, 145] width 25 height 12
type input "R$ 0,00"
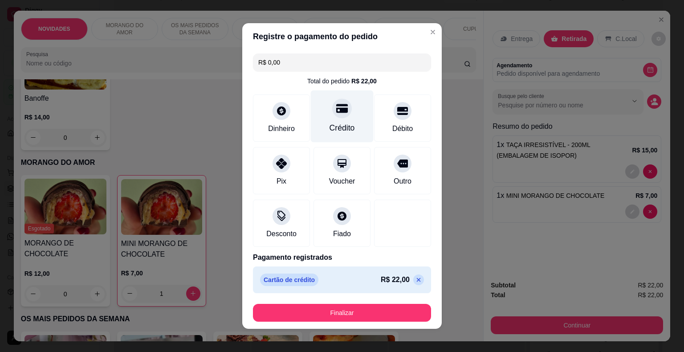
click at [341, 110] on icon at bounding box center [342, 108] width 12 height 9
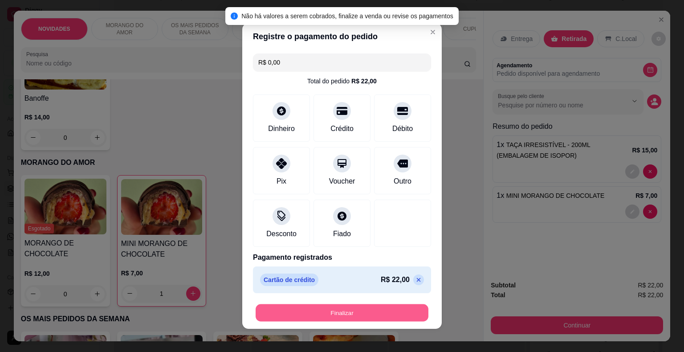
click at [388, 304] on div "Finalizar" at bounding box center [342, 313] width 178 height 18
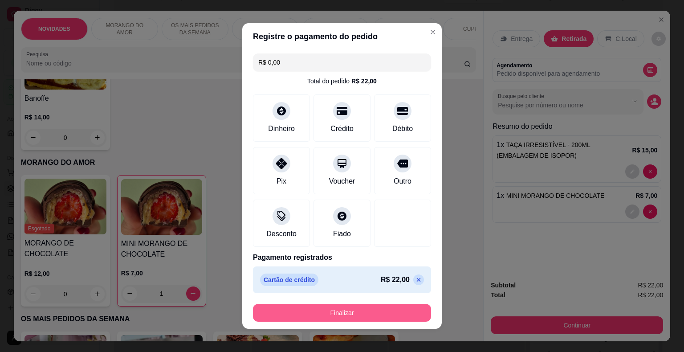
click at [353, 315] on button "Finalizar" at bounding box center [342, 313] width 178 height 18
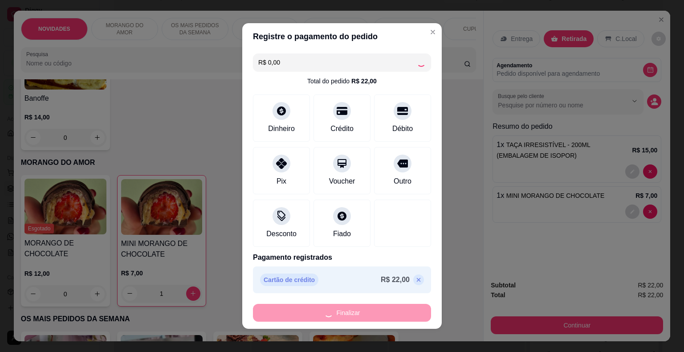
type input "0"
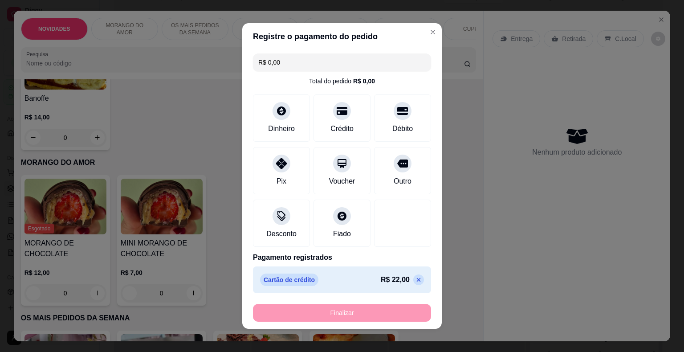
type input "-R$ 22,00"
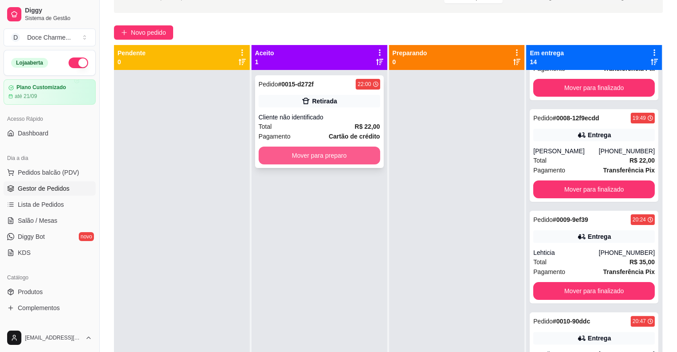
click at [300, 148] on button "Mover para preparo" at bounding box center [320, 156] width 122 height 18
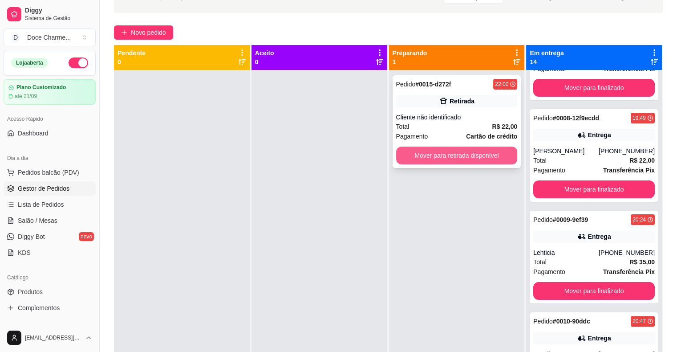
click at [472, 155] on button "Mover para retirada disponível" at bounding box center [457, 156] width 122 height 18
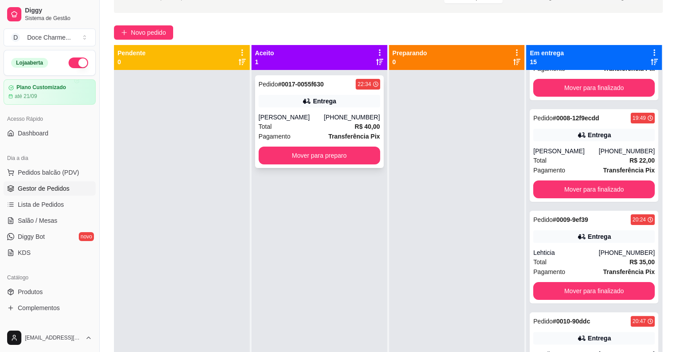
click at [310, 128] on div "Total R$ 40,00" at bounding box center [320, 127] width 122 height 10
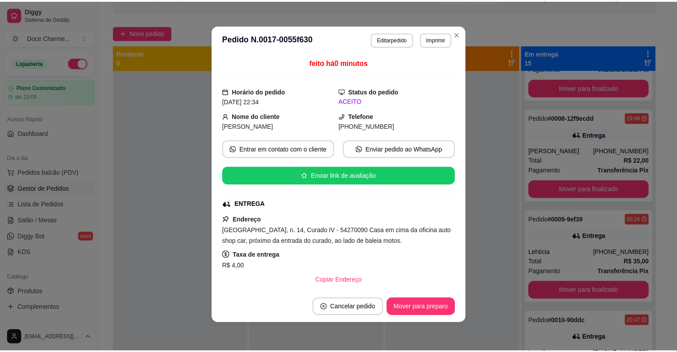
scroll to position [178, 0]
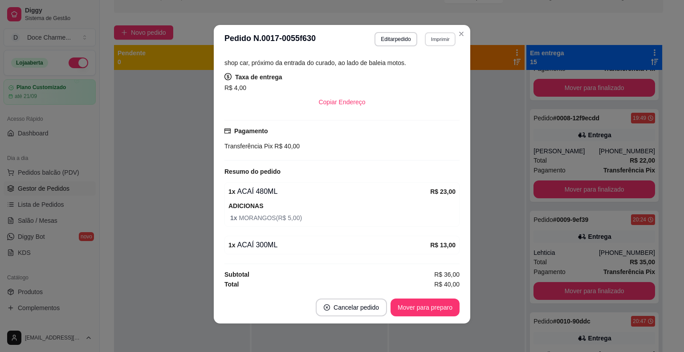
click at [431, 35] on button "Imprimir" at bounding box center [440, 39] width 31 height 14
click at [430, 70] on button "COZINHA" at bounding box center [421, 70] width 62 height 14
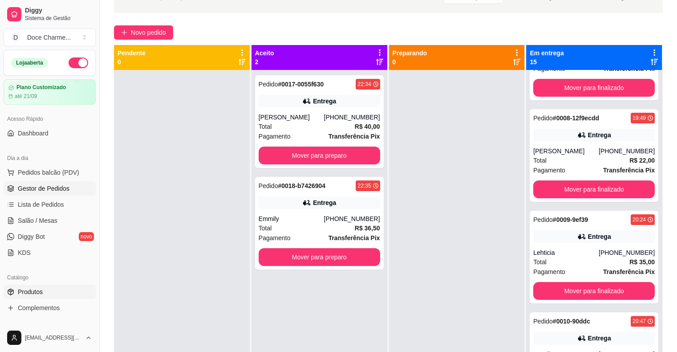
click at [37, 293] on span "Produtos" at bounding box center [30, 291] width 25 height 9
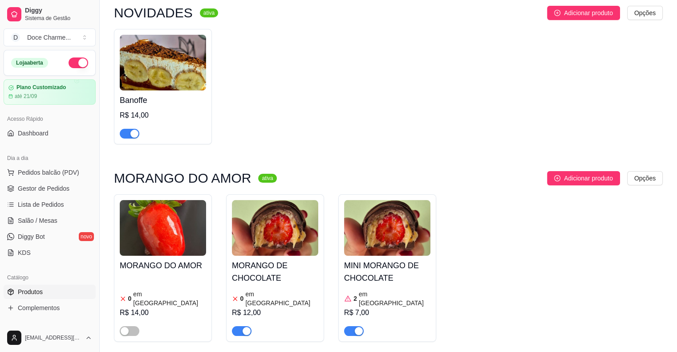
scroll to position [90, 0]
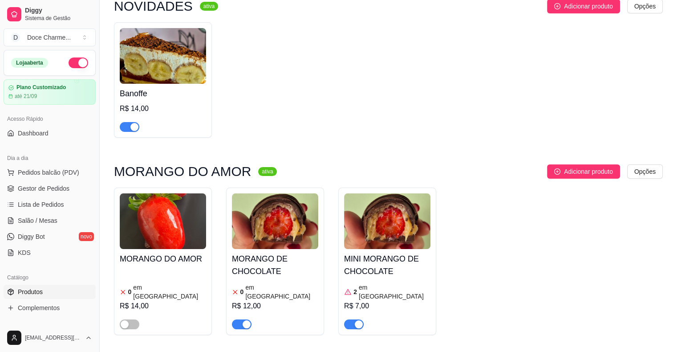
click at [358, 320] on div "button" at bounding box center [359, 324] width 8 height 8
click at [244, 320] on div "button" at bounding box center [247, 324] width 8 height 8
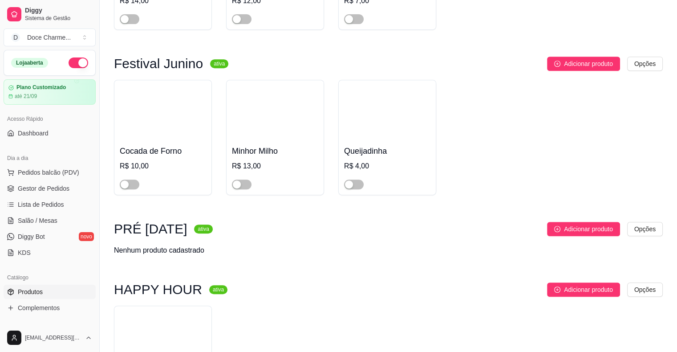
scroll to position [393, 0]
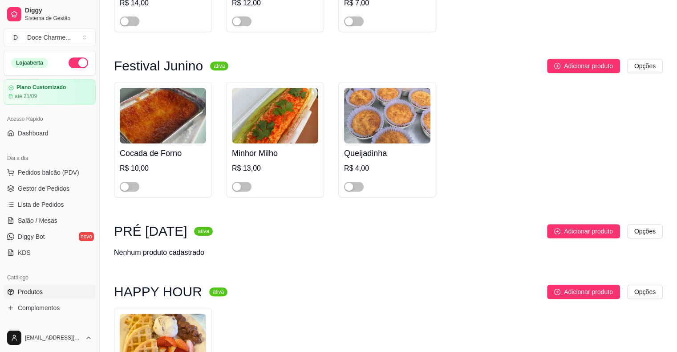
click at [77, 61] on button "button" at bounding box center [79, 62] width 20 height 11
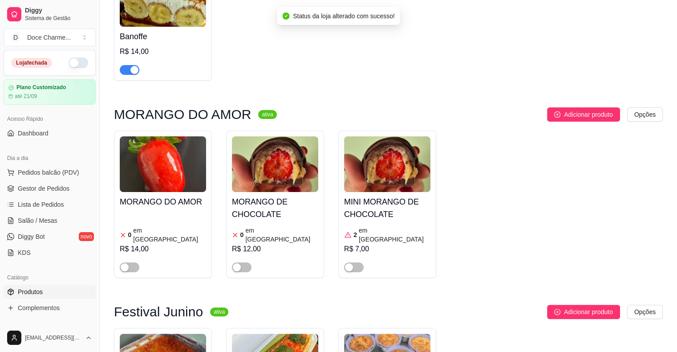
scroll to position [0, 0]
